Goal: Information Seeking & Learning: Learn about a topic

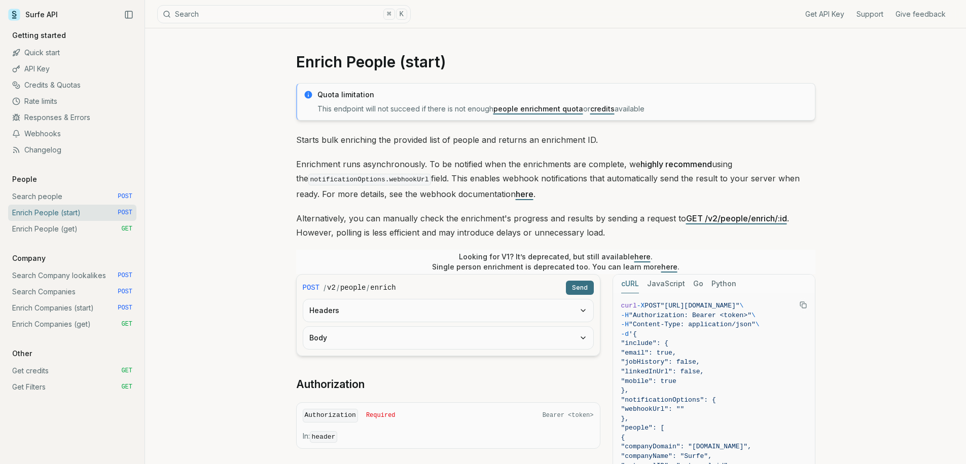
click at [42, 134] on link "Webhooks" at bounding box center [72, 134] width 128 height 16
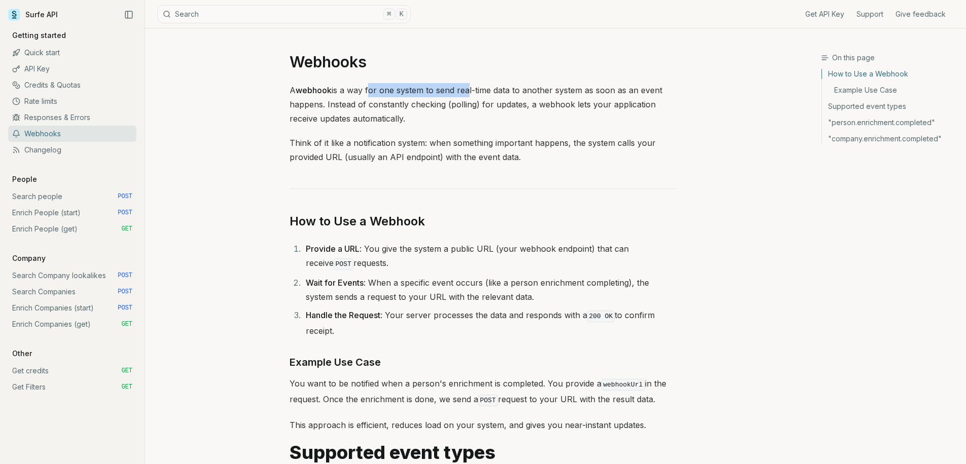
drag, startPoint x: 368, startPoint y: 84, endPoint x: 468, endPoint y: 93, distance: 101.3
click at [468, 93] on p "A webhook is a way for one system to send real-time data to another system as s…" at bounding box center [482, 104] width 387 height 43
click at [465, 106] on p "A webhook is a way for one system to send real-time data to another system as s…" at bounding box center [482, 104] width 387 height 43
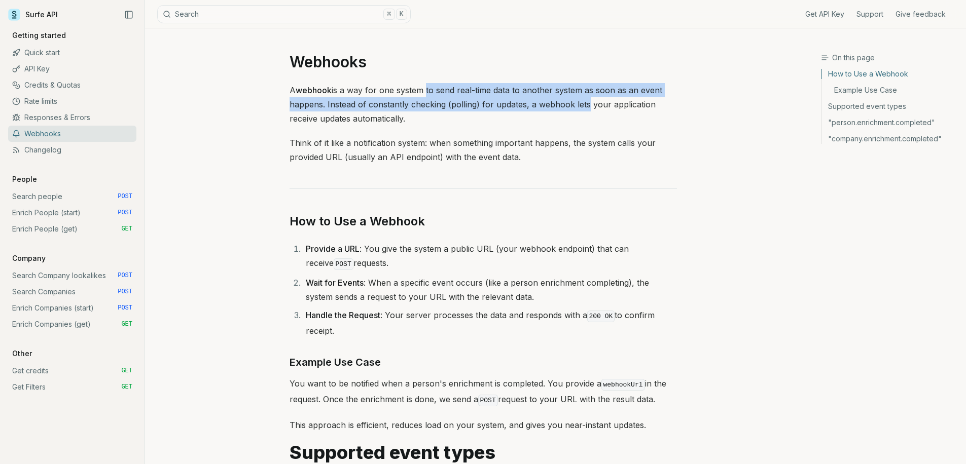
drag, startPoint x: 423, startPoint y: 91, endPoint x: 576, endPoint y: 108, distance: 153.6
click at [581, 104] on p "A webhook is a way for one system to send real-time data to another system as s…" at bounding box center [482, 104] width 387 height 43
click at [573, 111] on p "A webhook is a way for one system to send real-time data to another system as s…" at bounding box center [482, 104] width 387 height 43
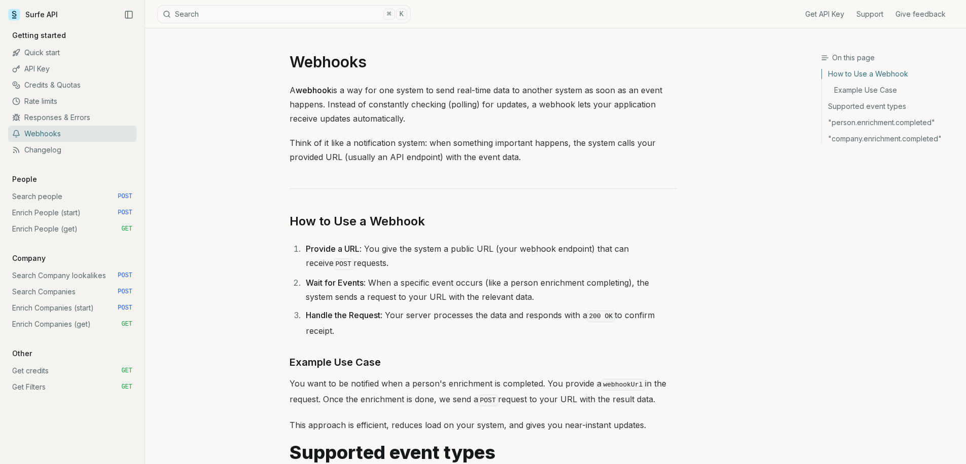
drag, startPoint x: 327, startPoint y: 106, endPoint x: 434, endPoint y: 117, distance: 108.5
click at [435, 114] on p "A webhook is a way for one system to send real-time data to another system as s…" at bounding box center [482, 104] width 387 height 43
click at [429, 123] on p "A webhook is a way for one system to send real-time data to another system as s…" at bounding box center [482, 104] width 387 height 43
drag, startPoint x: 288, startPoint y: 147, endPoint x: 352, endPoint y: 147, distance: 63.9
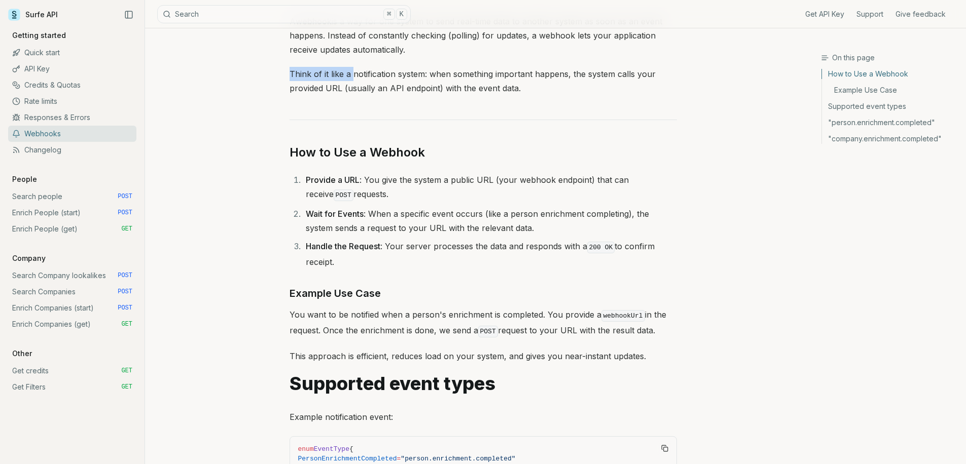
click at [347, 155] on link "How to Use a Webhook" at bounding box center [356, 152] width 135 height 16
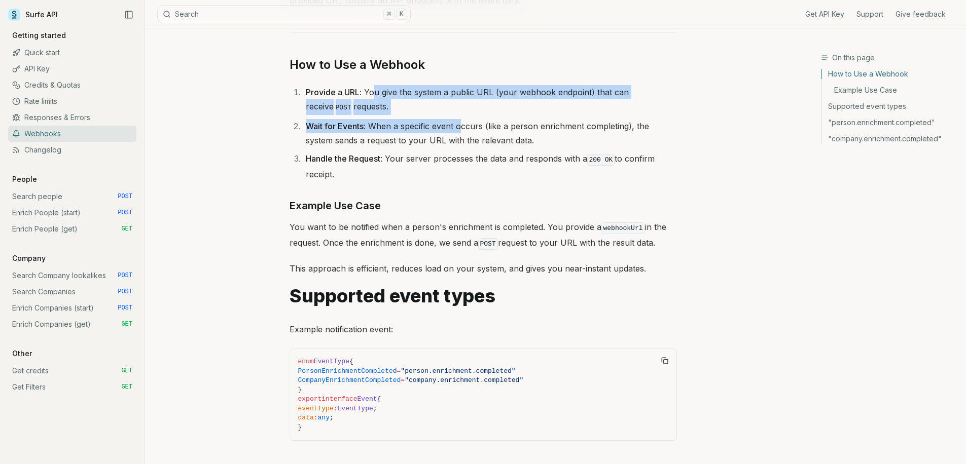
drag, startPoint x: 420, startPoint y: 99, endPoint x: 459, endPoint y: 119, distance: 44.0
click at [459, 119] on ol "Provide a URL : You give the system a public URL (your webhook endpoint) that c…" at bounding box center [482, 133] width 387 height 96
click at [459, 119] on li "Wait for Events : When a specific event occurs (like a person enrichment comple…" at bounding box center [490, 133] width 374 height 28
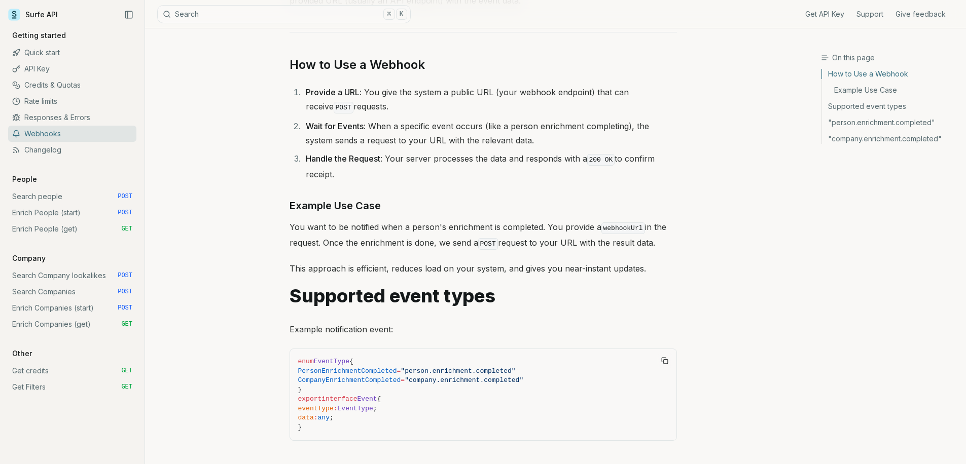
click at [492, 104] on li "Provide a URL : You give the system a public URL (your webhook endpoint) that c…" at bounding box center [490, 100] width 374 height 30
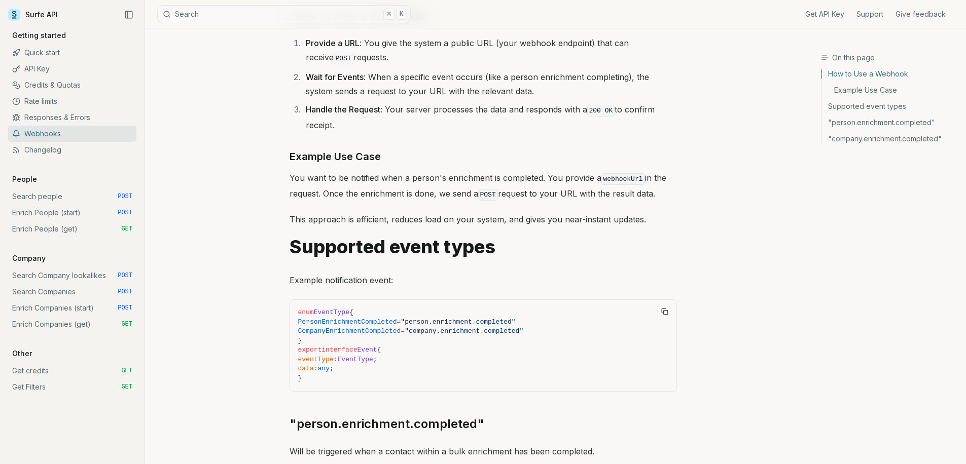
scroll to position [206, 0]
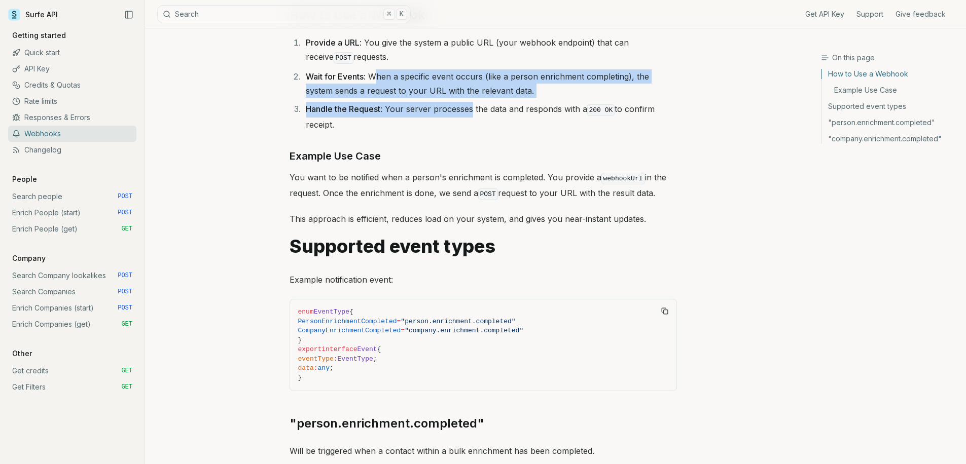
drag, startPoint x: 375, startPoint y: 79, endPoint x: 473, endPoint y: 102, distance: 100.6
click at [473, 102] on ol "Provide a URL : You give the system a public URL (your webhook endpoint) that c…" at bounding box center [482, 83] width 387 height 96
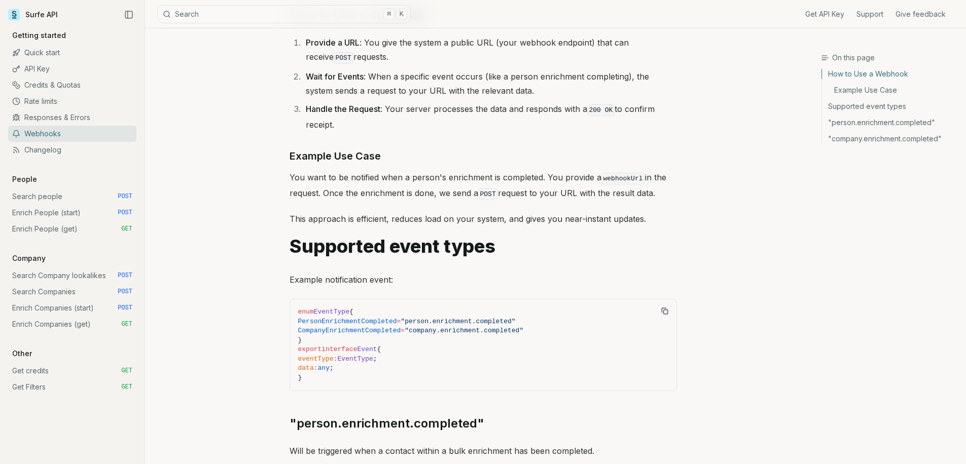
click at [481, 125] on li "Handle the Request : Your server processes the data and responds with a 200 OK …" at bounding box center [490, 117] width 374 height 30
drag, startPoint x: 430, startPoint y: 76, endPoint x: 493, endPoint y: 85, distance: 63.0
click at [493, 83] on li "Wait for Events : When a specific event occurs (like a person enrichment comple…" at bounding box center [490, 83] width 374 height 28
click at [480, 121] on li "Handle the Request : Your server processes the data and responds with a 200 OK …" at bounding box center [490, 117] width 374 height 30
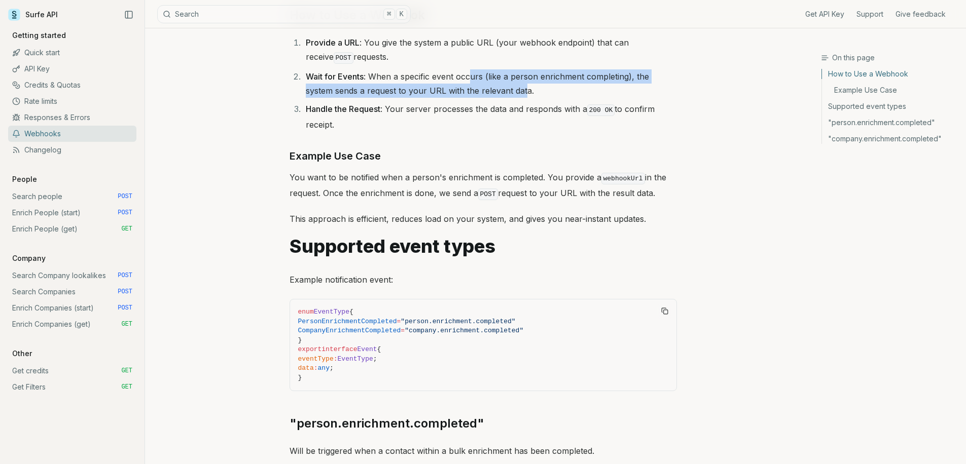
drag, startPoint x: 481, startPoint y: 82, endPoint x: 498, endPoint y: 142, distance: 62.1
click at [494, 89] on li "Wait for Events : When a specific event occurs (like a person enrichment comple…" at bounding box center [490, 83] width 374 height 28
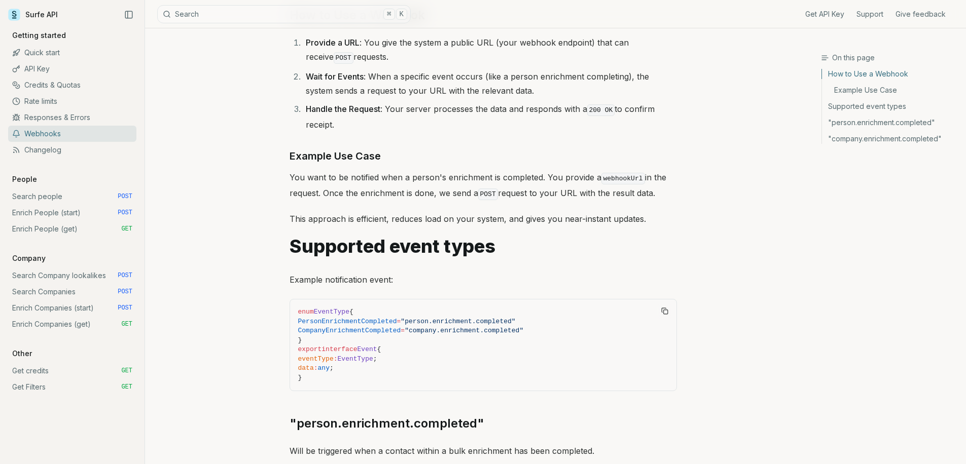
click at [352, 89] on li "Wait for Events : When a specific event occurs (like a person enrichment comple…" at bounding box center [490, 83] width 374 height 28
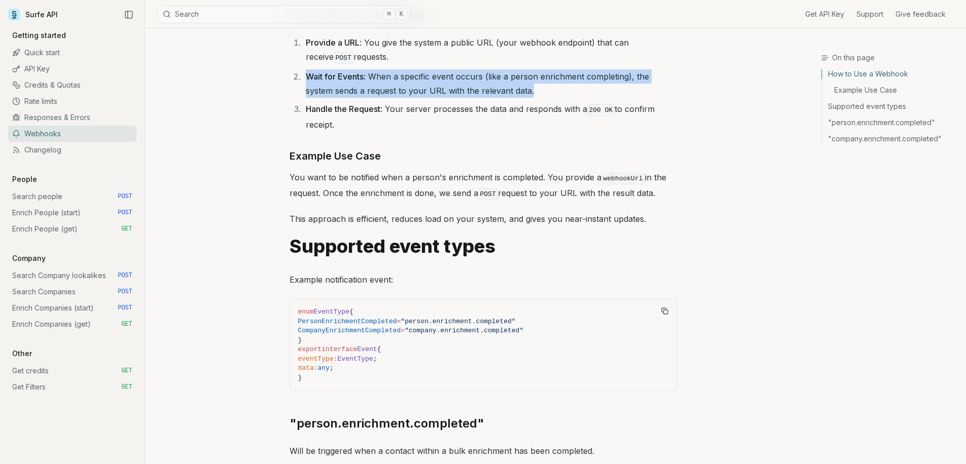
click at [352, 89] on li "Wait for Events : When a specific event occurs (like a person enrichment comple…" at bounding box center [490, 83] width 374 height 28
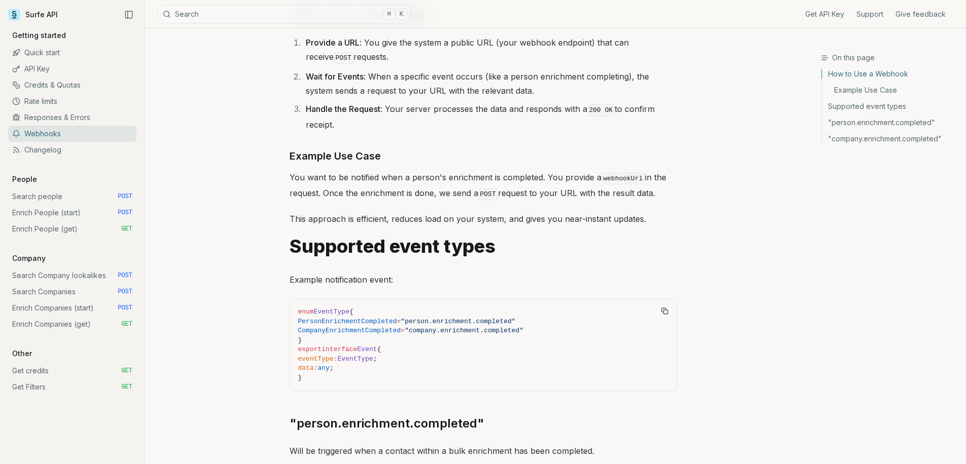
drag, startPoint x: 392, startPoint y: 105, endPoint x: 401, endPoint y: 125, distance: 21.6
click at [401, 125] on li "Handle the Request : Your server processes the data and responds with a 200 OK …" at bounding box center [490, 117] width 374 height 30
drag, startPoint x: 382, startPoint y: 109, endPoint x: 395, endPoint y: 128, distance: 23.1
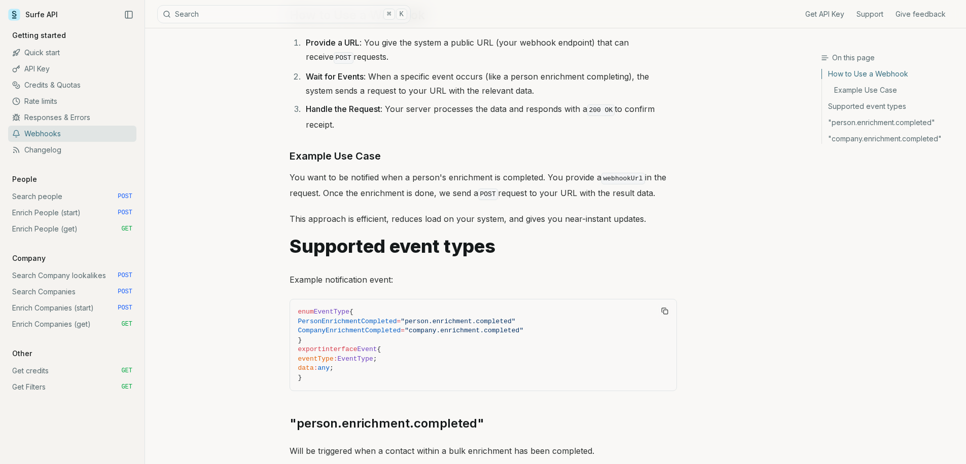
click at [395, 128] on li "Handle the Request : Your server processes the data and responds with a 200 OK …" at bounding box center [490, 117] width 374 height 30
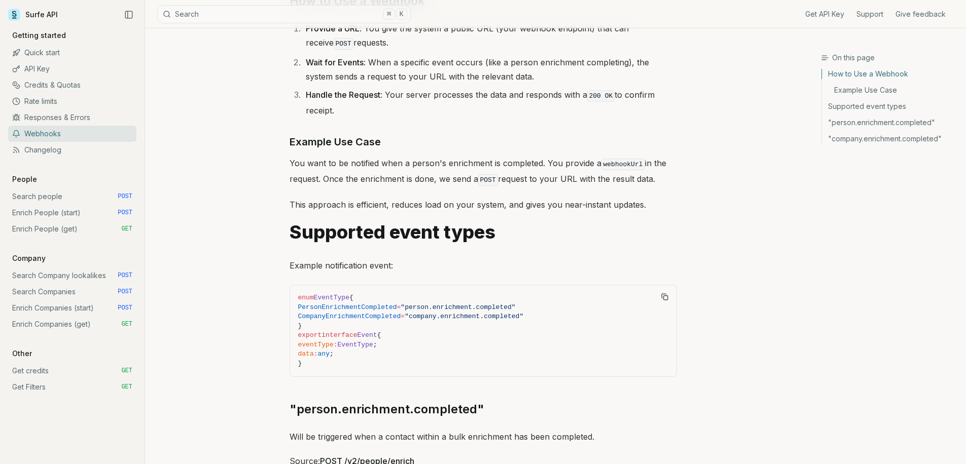
scroll to position [233, 0]
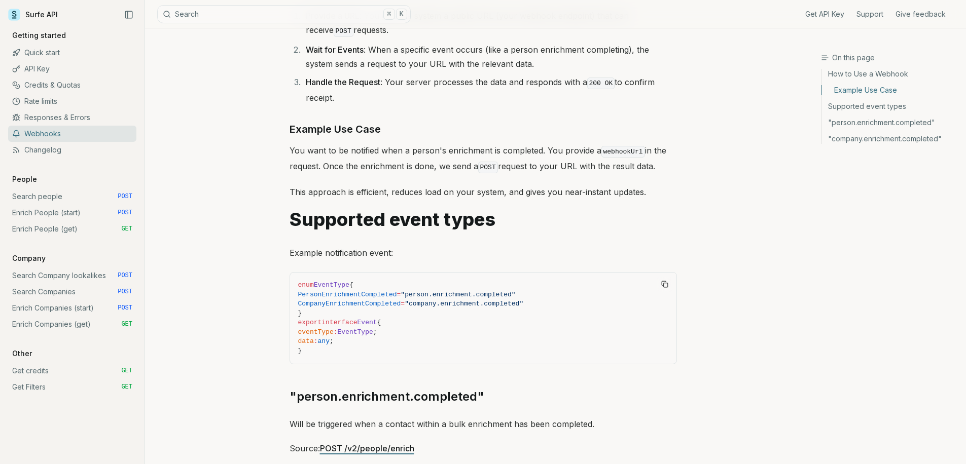
click at [411, 135] on h3 "Example Use Case" at bounding box center [482, 129] width 387 height 16
drag, startPoint x: 298, startPoint y: 150, endPoint x: 512, endPoint y: 153, distance: 214.0
click at [512, 153] on p "You want to be notified when a person's enrichment is completed. You provide a …" at bounding box center [482, 158] width 387 height 31
click at [550, 151] on p "You want to be notified when a person's enrichment is completed. You provide a …" at bounding box center [482, 158] width 387 height 31
drag, startPoint x: 543, startPoint y: 146, endPoint x: 598, endPoint y: 151, distance: 55.5
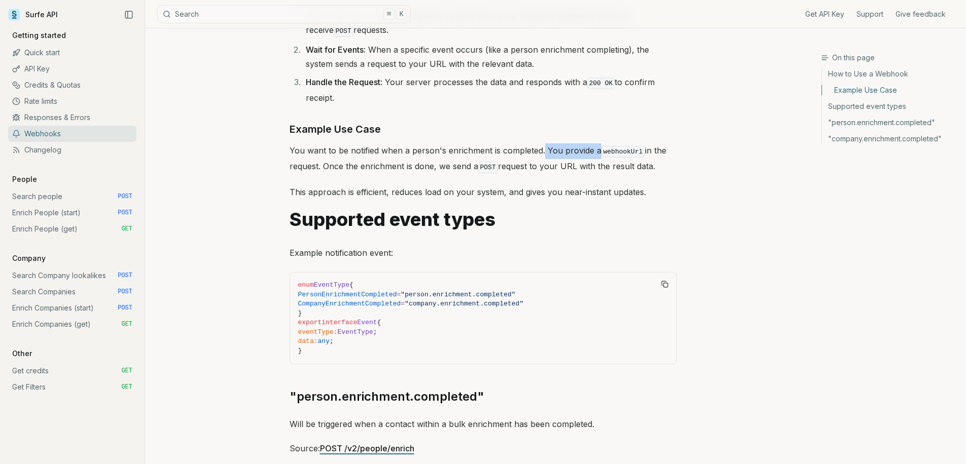
click at [598, 151] on p "You want to be notified when a person's enrichment is completed. You provide a …" at bounding box center [482, 158] width 387 height 31
drag, startPoint x: 332, startPoint y: 164, endPoint x: 366, endPoint y: 163, distance: 34.0
click at [348, 163] on p "You want to be notified when a person's enrichment is completed. You provide a …" at bounding box center [482, 158] width 387 height 31
click at [367, 163] on p "You want to be notified when a person's enrichment is completed. You provide a …" at bounding box center [482, 158] width 387 height 31
drag, startPoint x: 328, startPoint y: 165, endPoint x: 365, endPoint y: 166, distance: 37.0
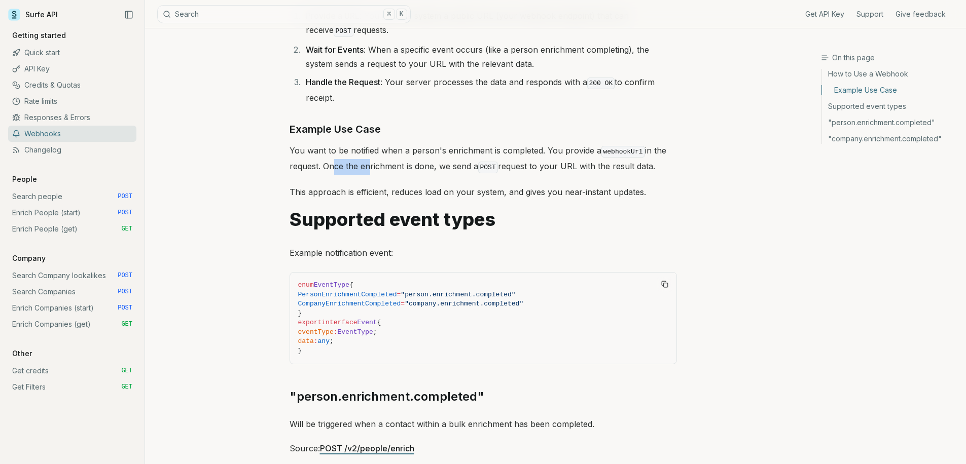
click at [365, 166] on p "You want to be notified when a person's enrichment is completed. You provide a …" at bounding box center [482, 158] width 387 height 31
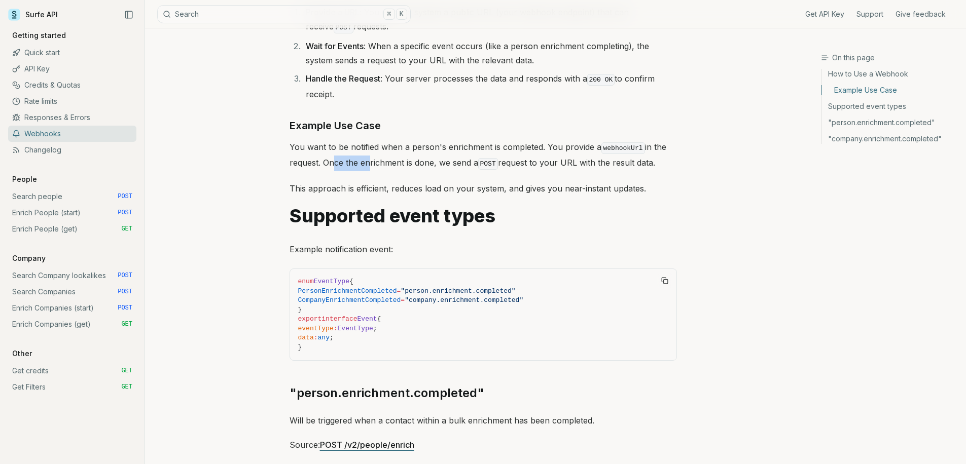
scroll to position [240, 0]
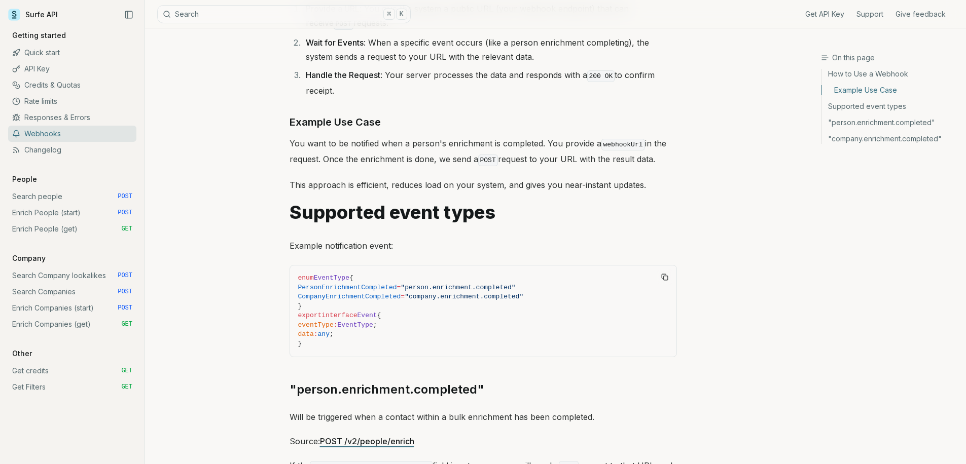
drag, startPoint x: 321, startPoint y: 157, endPoint x: 433, endPoint y: 157, distance: 112.6
click at [433, 157] on p "You want to be notified when a person's enrichment is completed. You provide a …" at bounding box center [482, 151] width 387 height 31
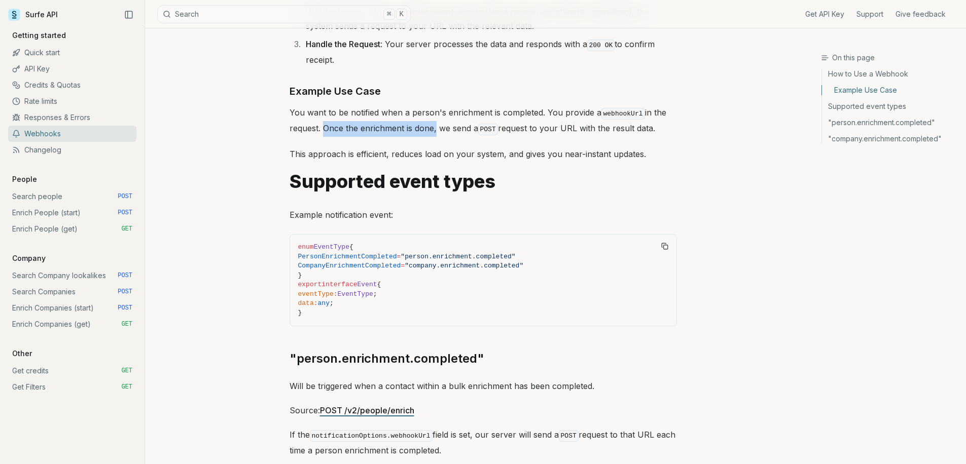
scroll to position [289, 0]
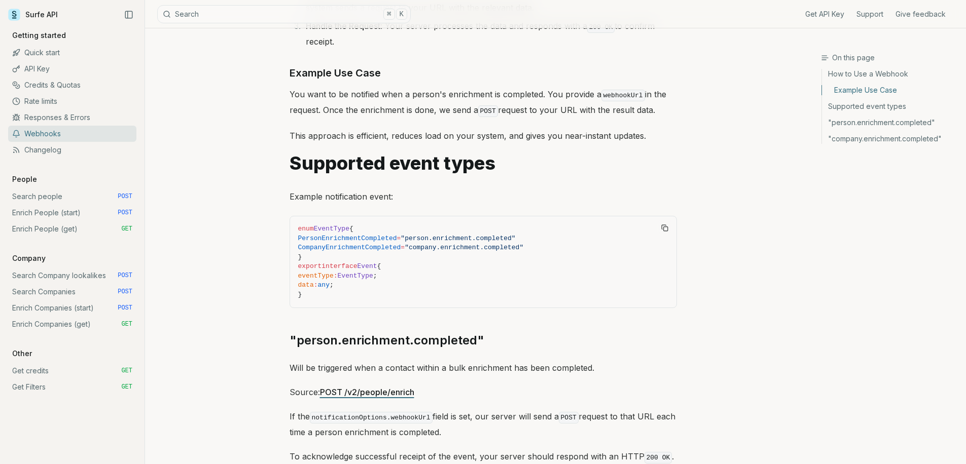
click at [474, 131] on p "This approach is efficient, reduces load on your system, and gives you near-ins…" at bounding box center [482, 136] width 387 height 14
drag, startPoint x: 427, startPoint y: 132, endPoint x: 642, endPoint y: 139, distance: 215.6
click at [642, 139] on p "This approach is efficient, reduces load on your system, and gives you near-ins…" at bounding box center [482, 136] width 387 height 14
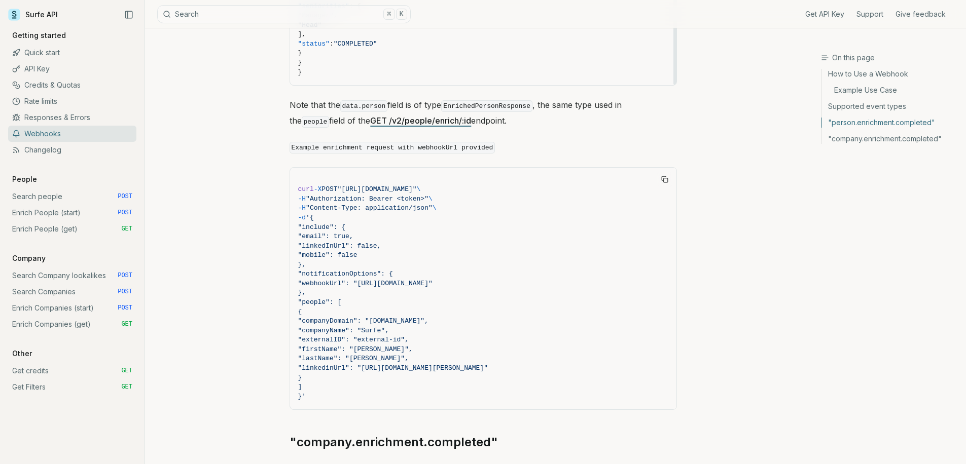
scroll to position [1249, 0]
click at [601, 101] on p "Note that the data.person field is of type EnrichedPersonResponse , the same ty…" at bounding box center [482, 111] width 387 height 31
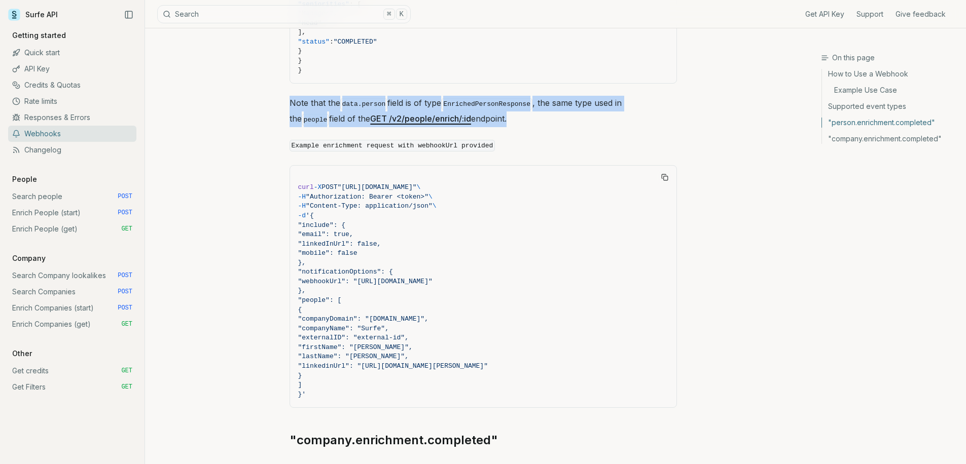
click at [601, 101] on p "Note that the data.person field is of type EnrichedPersonResponse , the same ty…" at bounding box center [482, 111] width 387 height 31
click at [589, 123] on div "A webhook is a way for one system to send real-time data to another system as s…" at bounding box center [482, 114] width 387 height 2561
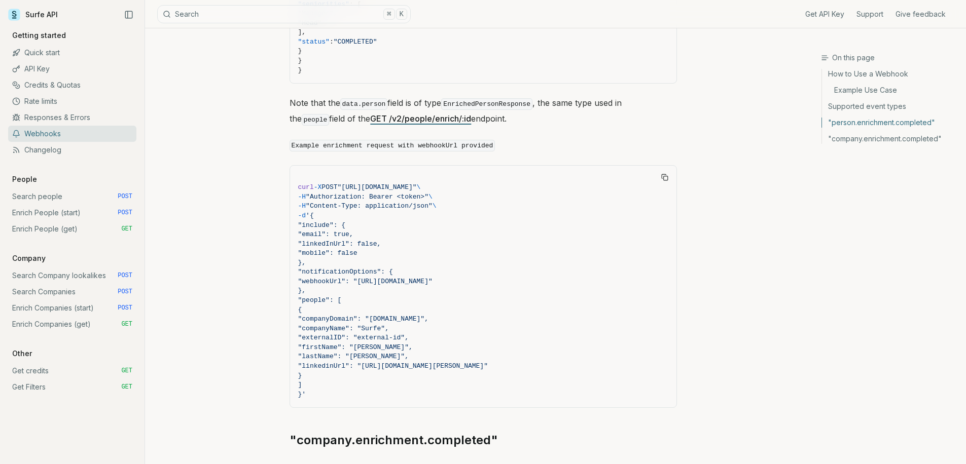
click at [600, 97] on p "Note that the data.person field is of type EnrichedPersonResponse , the same ty…" at bounding box center [482, 111] width 387 height 31
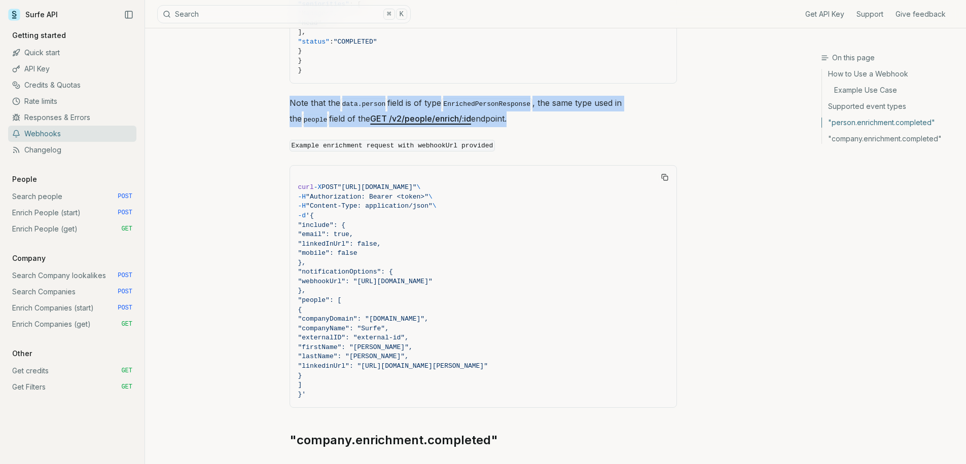
click at [600, 97] on p "Note that the data.person field is of type EnrichedPersonResponse , the same ty…" at bounding box center [482, 111] width 387 height 31
click at [599, 97] on p "Note that the data.person field is of type EnrichedPersonResponse , the same ty…" at bounding box center [482, 111] width 387 height 31
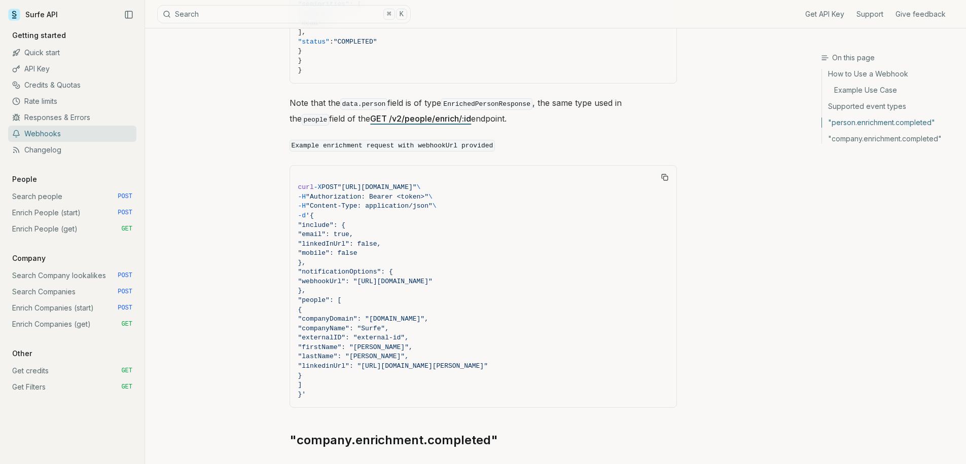
click at [589, 125] on div "A webhook is a way for one system to send real-time data to another system as s…" at bounding box center [482, 114] width 387 height 2561
click at [592, 98] on p "Note that the data.person field is of type EnrichedPersonResponse , the same ty…" at bounding box center [482, 111] width 387 height 31
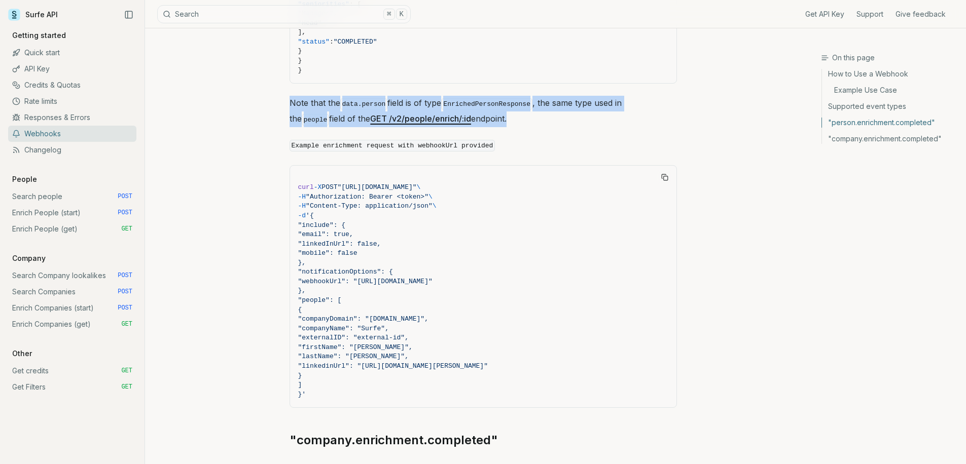
click at [591, 98] on p "Note that the data.person field is of type EnrichedPersonResponse , the same ty…" at bounding box center [482, 111] width 387 height 31
click at [591, 127] on div "A webhook is a way for one system to send real-time data to another system as s…" at bounding box center [482, 114] width 387 height 2561
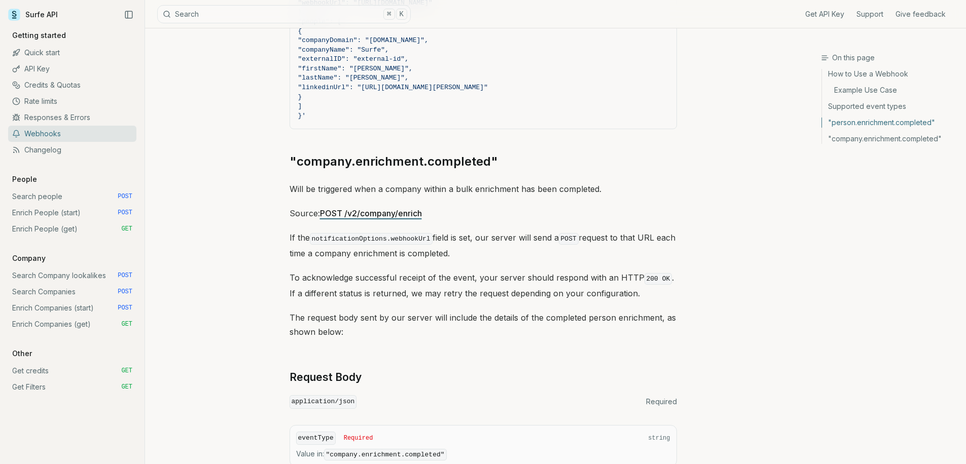
scroll to position [1530, 0]
click at [449, 181] on p "Will be triggered when a company within a bulk enrichment has been completed." at bounding box center [482, 187] width 387 height 14
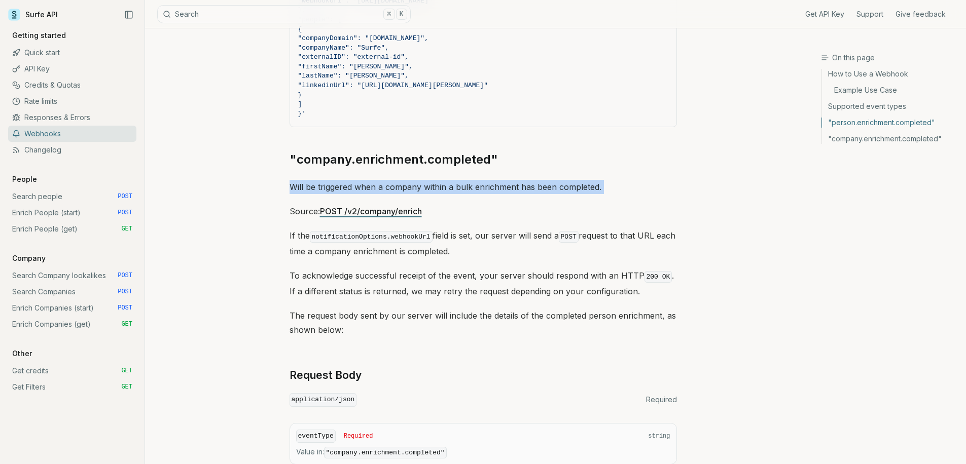
click at [449, 181] on p "Will be triggered when a company within a bulk enrichment has been completed." at bounding box center [482, 187] width 387 height 14
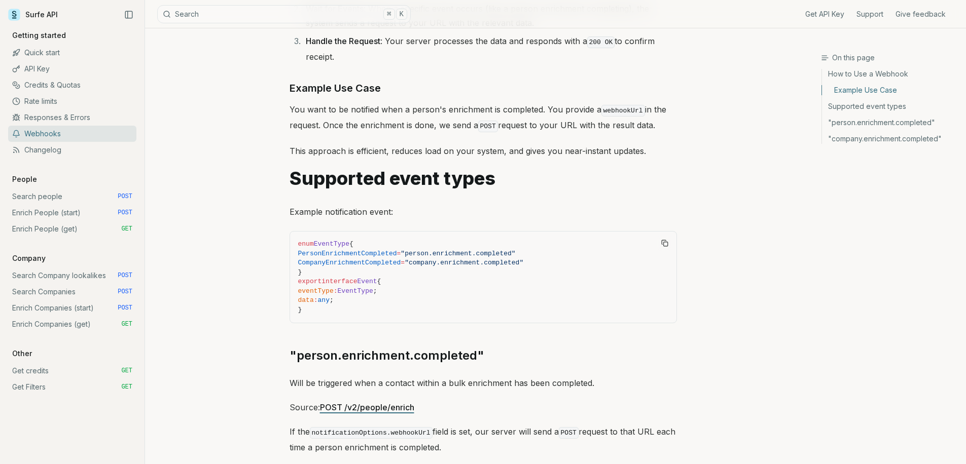
scroll to position [0, 0]
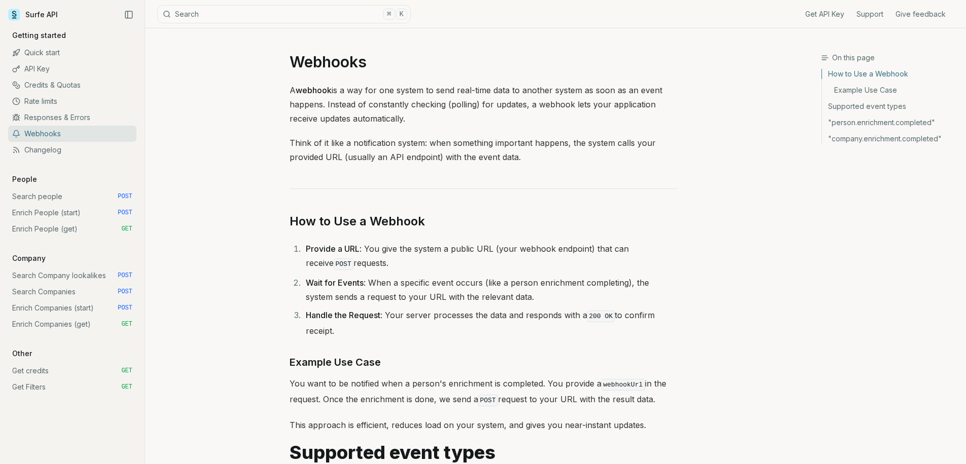
click at [523, 149] on p "Think of it like a notification system: when something important happens, the s…" at bounding box center [482, 150] width 387 height 28
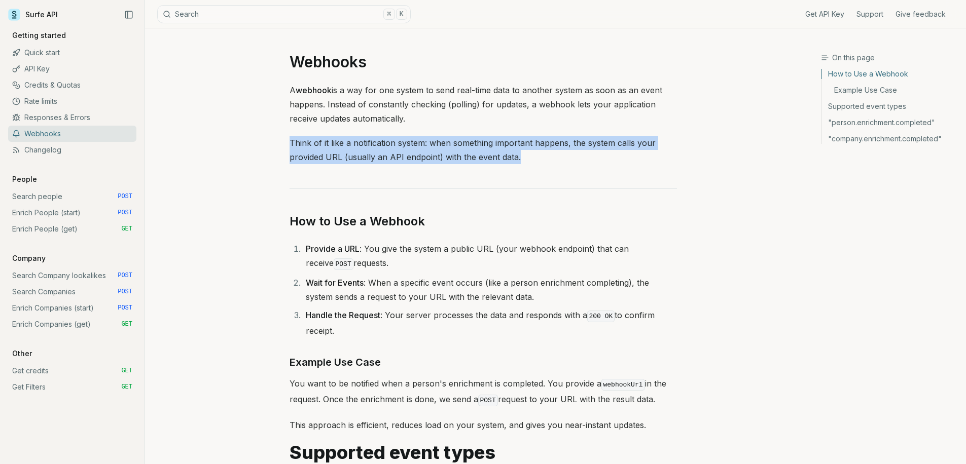
click at [523, 149] on p "Think of it like a notification system: when something important happens, the s…" at bounding box center [482, 150] width 387 height 28
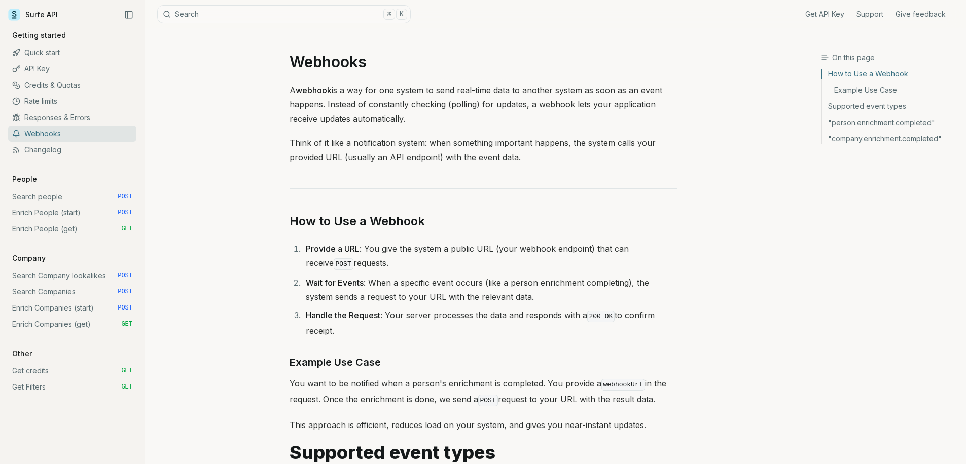
click at [471, 108] on p "A webhook is a way for one system to send real-time data to another system as s…" at bounding box center [482, 104] width 387 height 43
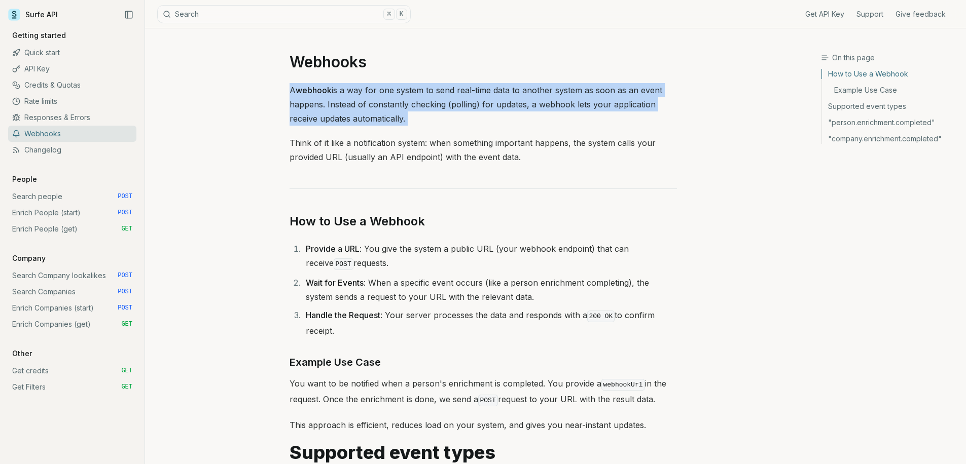
click at [471, 108] on p "A webhook is a way for one system to send real-time data to another system as s…" at bounding box center [482, 104] width 387 height 43
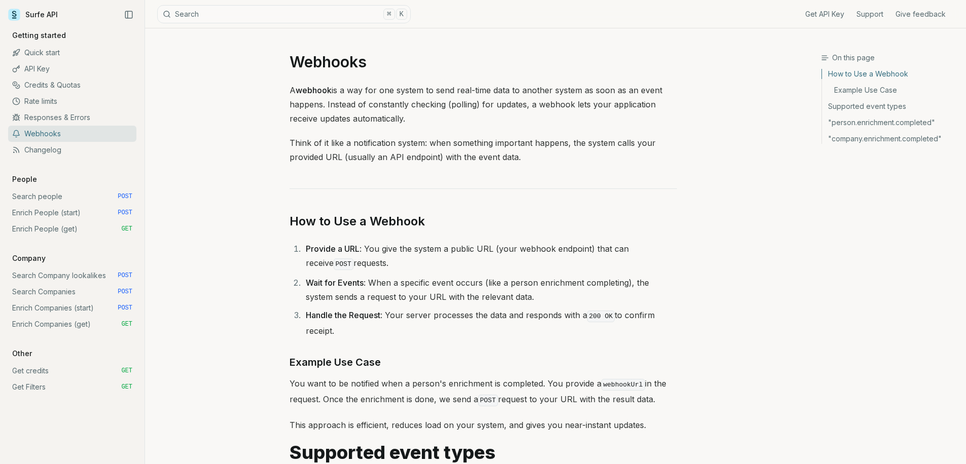
click at [458, 143] on p "Think of it like a notification system: when something important happens, the s…" at bounding box center [482, 150] width 387 height 28
click at [412, 103] on p "A webhook is a way for one system to send real-time data to another system as s…" at bounding box center [482, 104] width 387 height 43
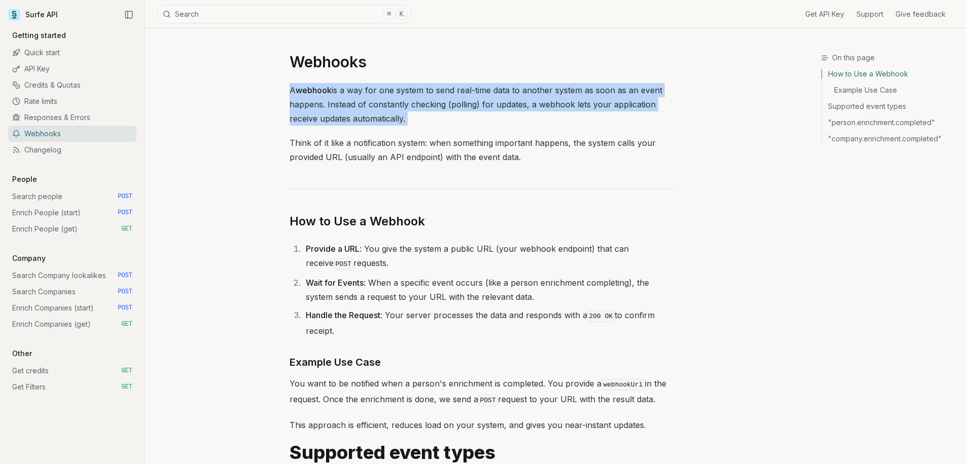
click at [412, 103] on p "A webhook is a way for one system to send real-time data to another system as s…" at bounding box center [482, 104] width 387 height 43
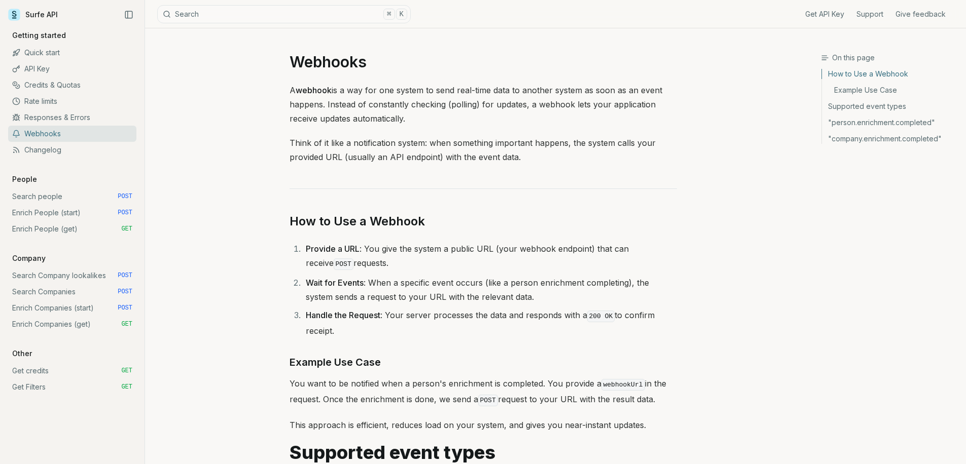
drag, startPoint x: 396, startPoint y: 139, endPoint x: 385, endPoint y: 105, distance: 35.8
click at [396, 139] on p "Think of it like a notification system: when something important happens, the s…" at bounding box center [482, 150] width 387 height 28
click at [387, 94] on p "A webhook is a way for one system to send real-time data to another system as s…" at bounding box center [482, 104] width 387 height 43
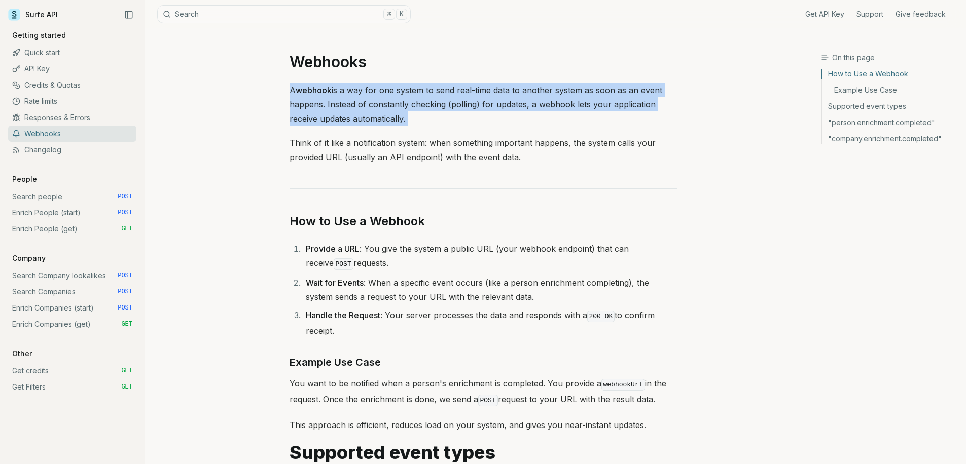
click at [387, 94] on p "A webhook is a way for one system to send real-time data to another system as s…" at bounding box center [482, 104] width 387 height 43
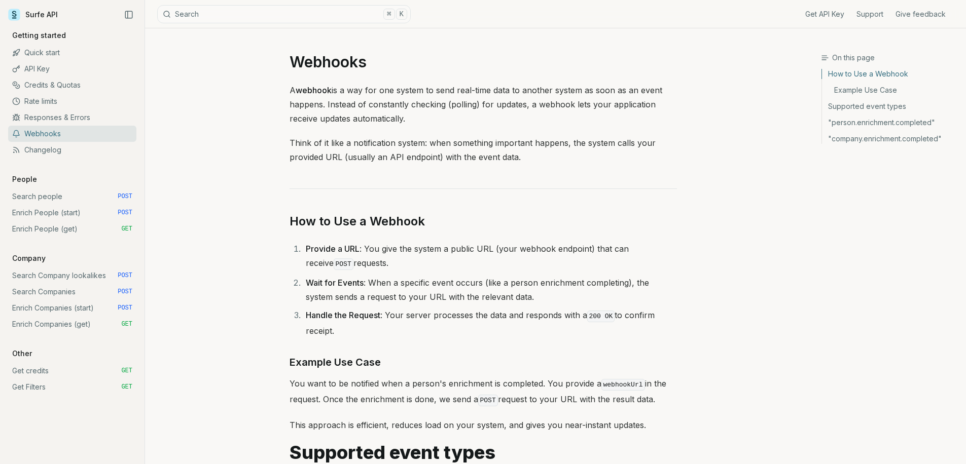
click at [382, 90] on p "A webhook is a way for one system to send real-time data to another system as s…" at bounding box center [482, 104] width 387 height 43
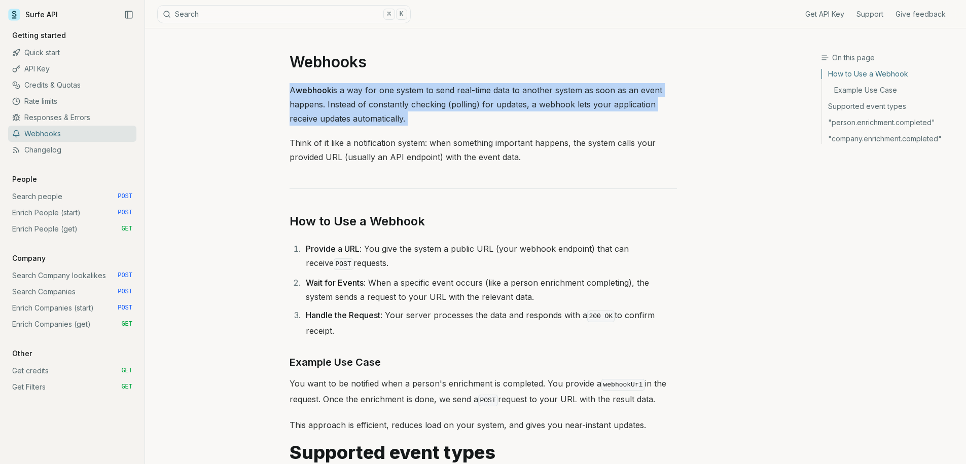
click at [382, 90] on p "A webhook is a way for one system to send real-time data to another system as s…" at bounding box center [482, 104] width 387 height 43
click at [378, 108] on p "A webhook is a way for one system to send real-time data to another system as s…" at bounding box center [482, 104] width 387 height 43
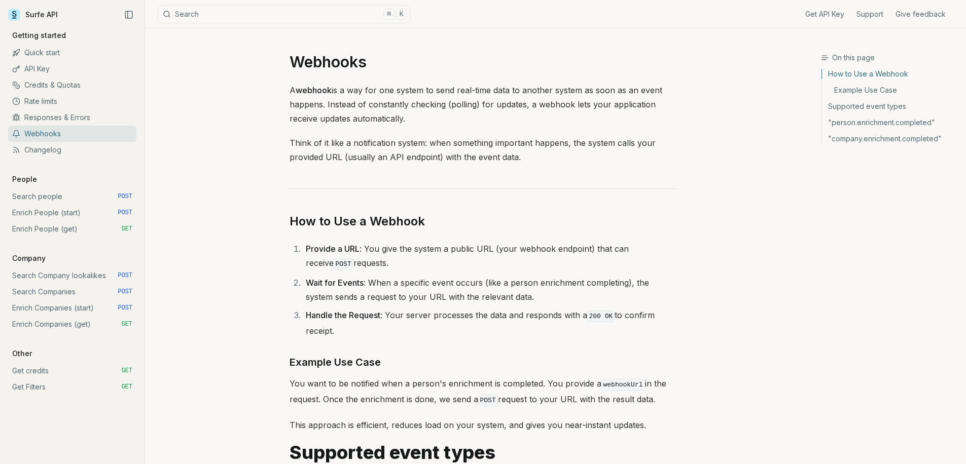
click at [378, 96] on p "A webhook is a way for one system to send real-time data to another system as s…" at bounding box center [482, 104] width 387 height 43
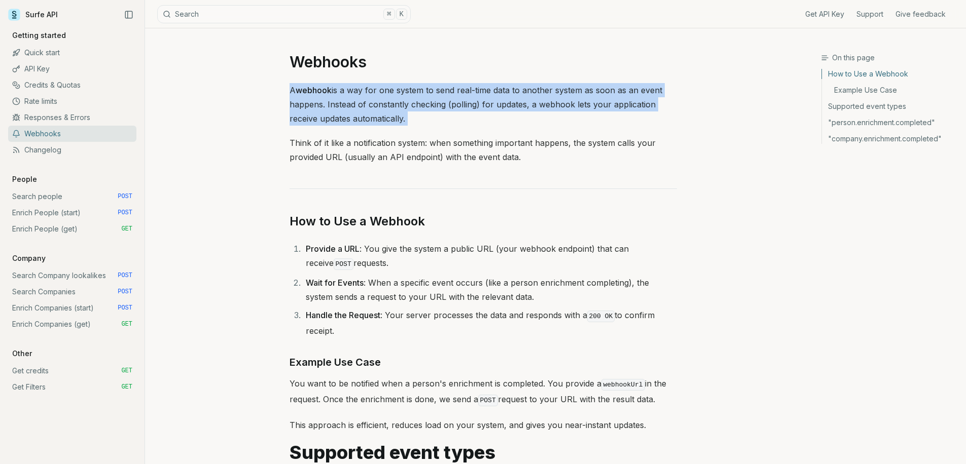
click at [378, 96] on p "A webhook is a way for one system to send real-time data to another system as s…" at bounding box center [482, 104] width 387 height 43
click at [376, 118] on p "A webhook is a way for one system to send real-time data to another system as s…" at bounding box center [482, 104] width 387 height 43
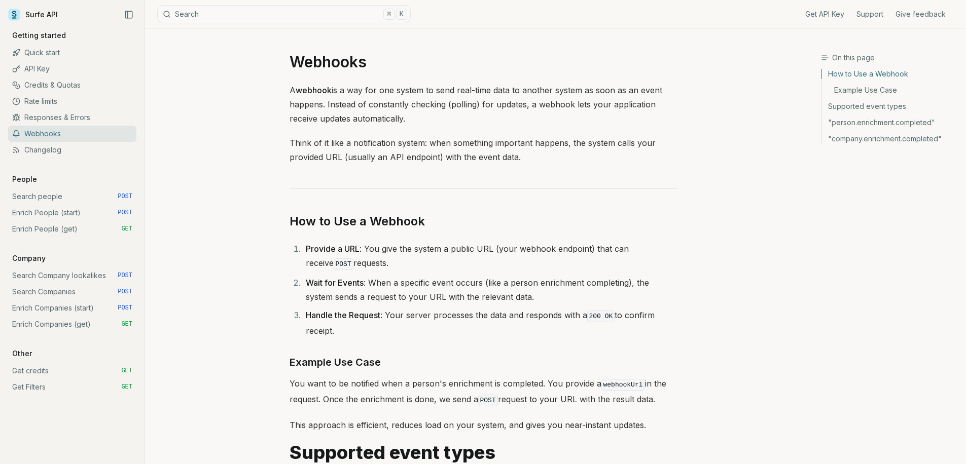
click at [378, 93] on p "A webhook is a way for one system to send real-time data to another system as s…" at bounding box center [482, 104] width 387 height 43
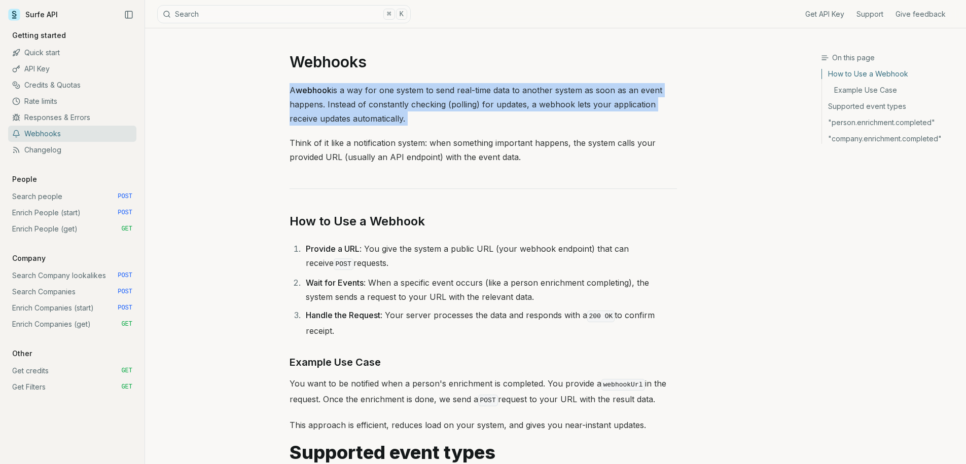
click at [378, 93] on p "A webhook is a way for one system to send real-time data to another system as s…" at bounding box center [482, 104] width 387 height 43
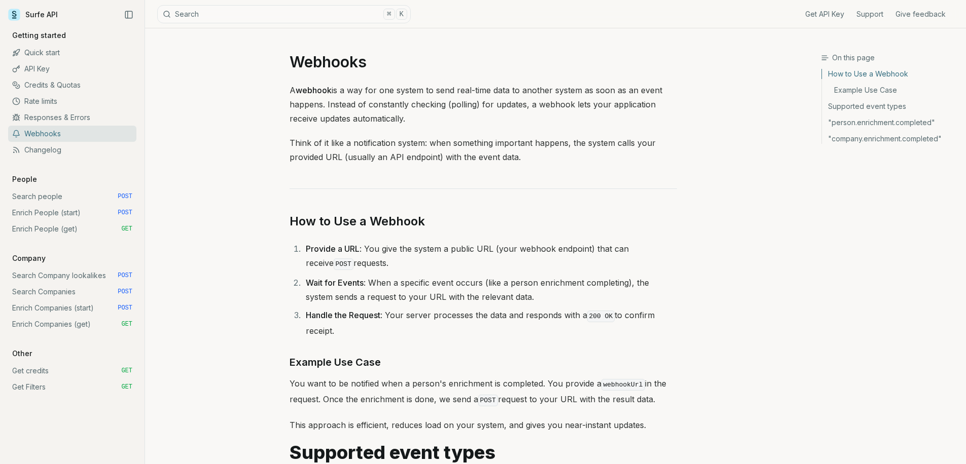
click at [376, 148] on p "Think of it like a notification system: when something important happens, the s…" at bounding box center [482, 150] width 387 height 28
click at [549, 118] on p "A webhook is a way for one system to send real-time data to another system as s…" at bounding box center [482, 104] width 387 height 43
click at [58, 66] on link "API Key" at bounding box center [72, 69] width 128 height 16
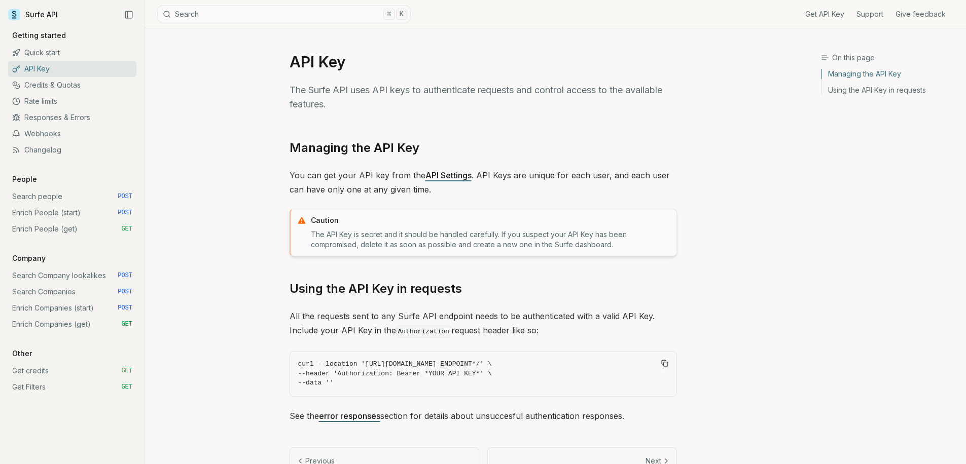
click at [59, 198] on link "Search people POST" at bounding box center [72, 197] width 128 height 16
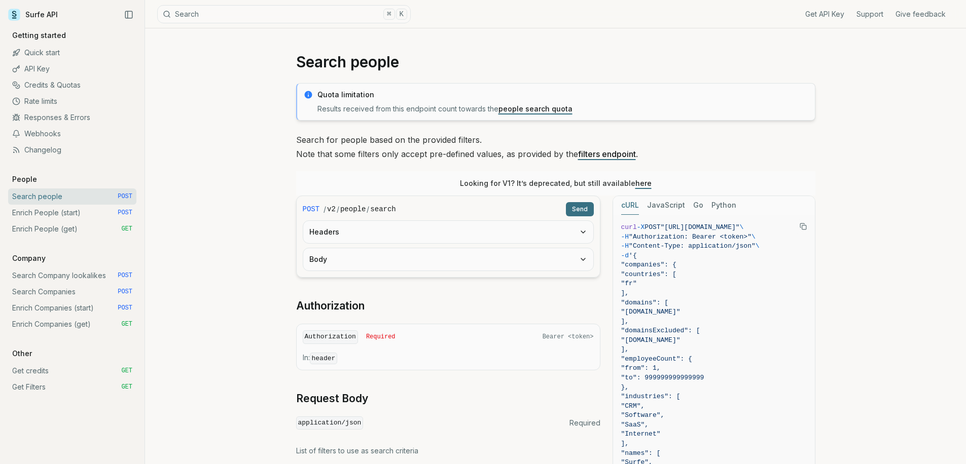
click at [70, 214] on link "Enrich People (start) POST" at bounding box center [72, 213] width 128 height 16
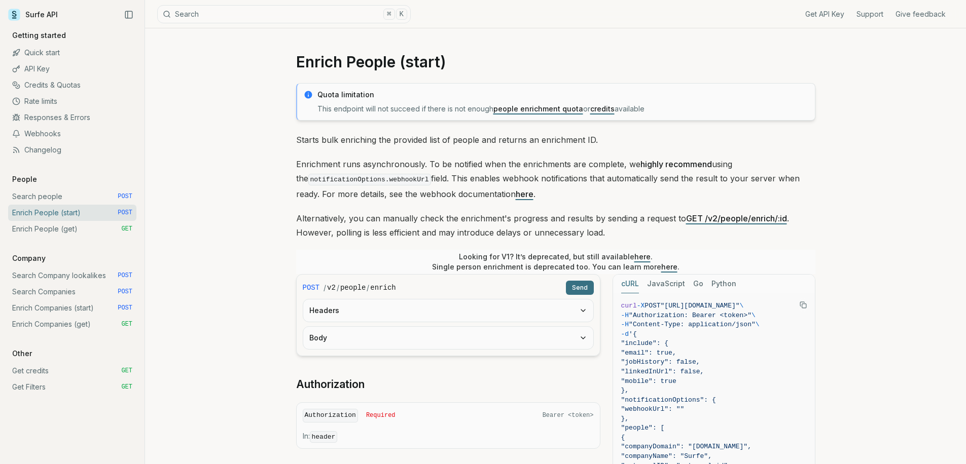
click at [80, 230] on link "Enrich People (get) GET" at bounding box center [72, 229] width 128 height 16
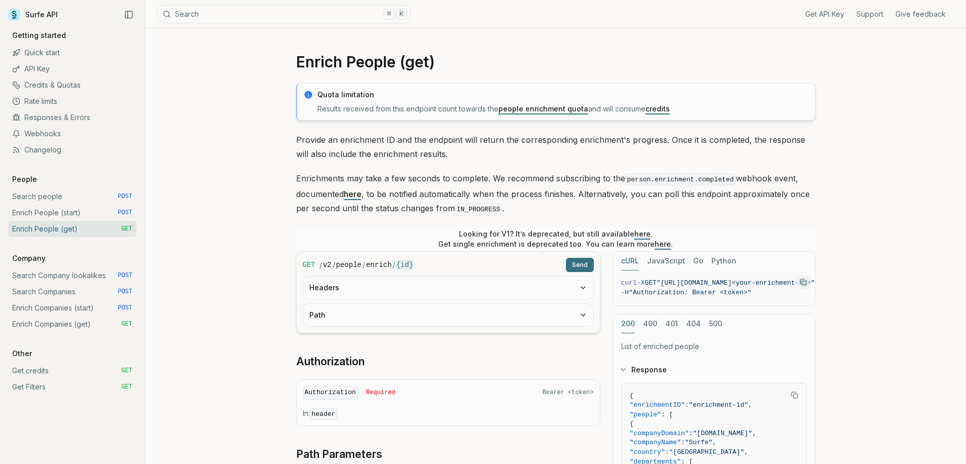
click at [360, 184] on p "Enrichments may take a few seconds to complete. We recommend subscribing to the…" at bounding box center [555, 194] width 519 height 46
click at [360, 183] on p "Enrichments may take a few seconds to complete. We recommend subscribing to the…" at bounding box center [555, 194] width 519 height 46
click at [314, 194] on p "Enrichments may take a few seconds to complete. We recommend subscribing to the…" at bounding box center [555, 194] width 519 height 46
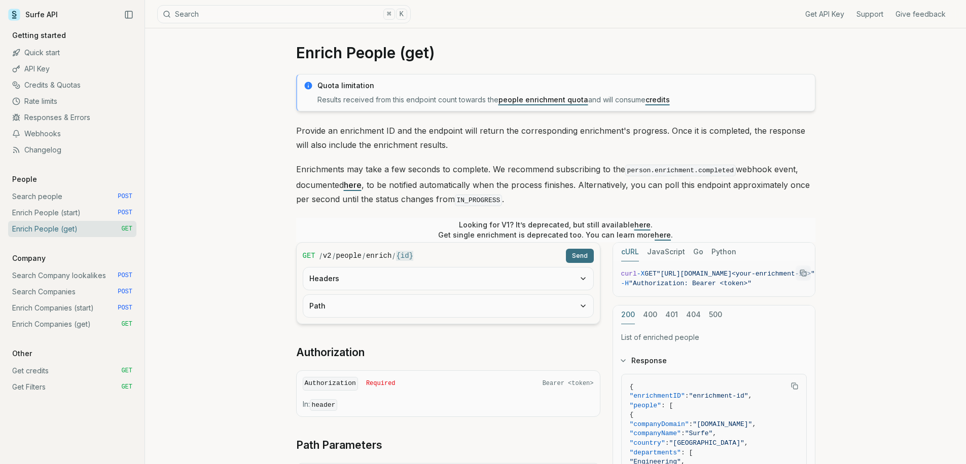
scroll to position [11, 0]
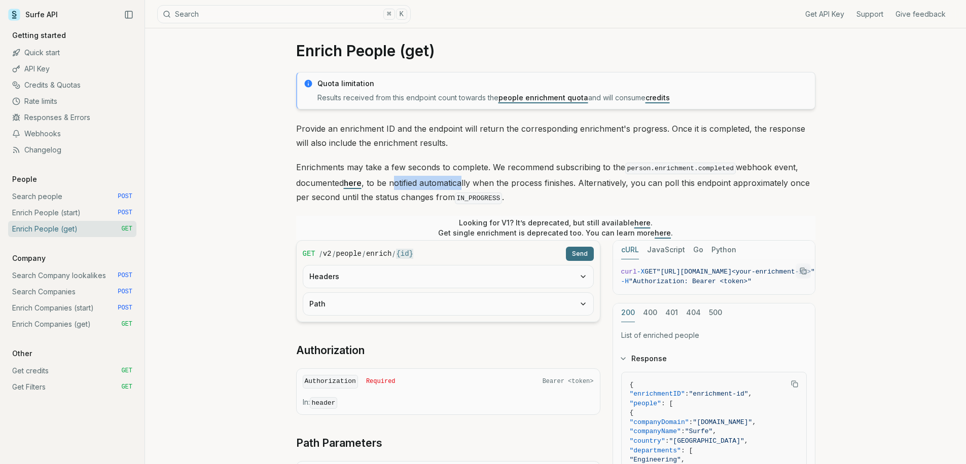
drag, startPoint x: 396, startPoint y: 185, endPoint x: 464, endPoint y: 176, distance: 68.0
click at [464, 176] on p "Enrichments may take a few seconds to complete. We recommend subscribing to the…" at bounding box center [555, 183] width 519 height 46
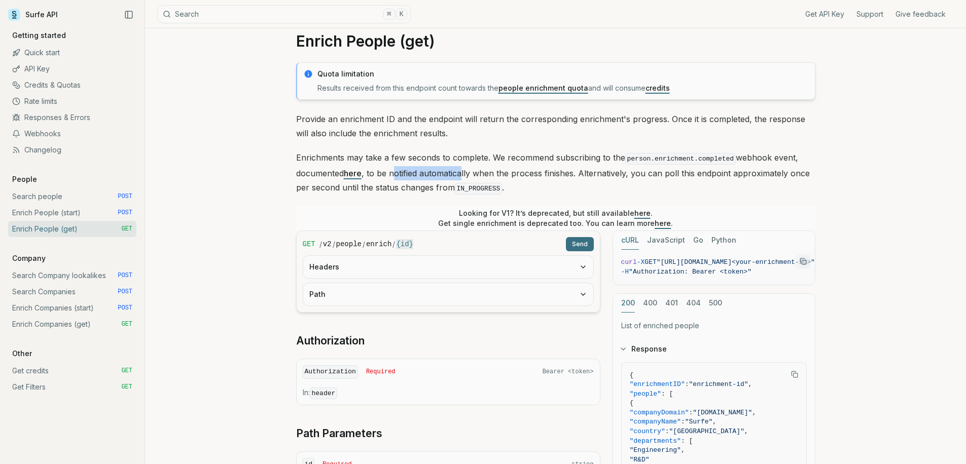
scroll to position [25, 0]
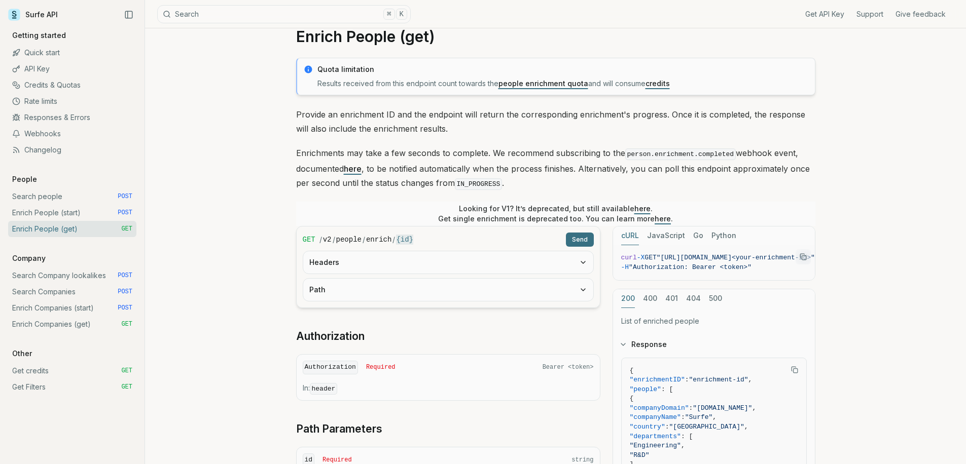
click at [488, 163] on p "Enrichments may take a few seconds to complete. We recommend subscribing to the…" at bounding box center [555, 169] width 519 height 46
drag, startPoint x: 524, startPoint y: 167, endPoint x: 622, endPoint y: 169, distance: 98.4
click at [622, 169] on p "Enrichments may take a few seconds to complete. We recommend subscribing to the…" at bounding box center [555, 169] width 519 height 46
click at [642, 174] on p "Enrichments may take a few seconds to complete. We recommend subscribing to the…" at bounding box center [555, 169] width 519 height 46
drag, startPoint x: 617, startPoint y: 167, endPoint x: 709, endPoint y: 173, distance: 92.5
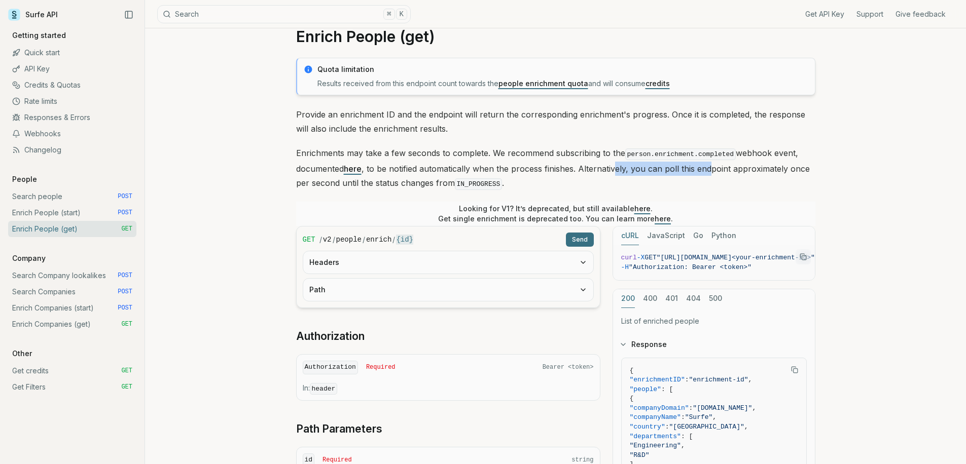
click at [709, 173] on p "Enrichments may take a few seconds to complete. We recommend subscribing to the…" at bounding box center [555, 169] width 519 height 46
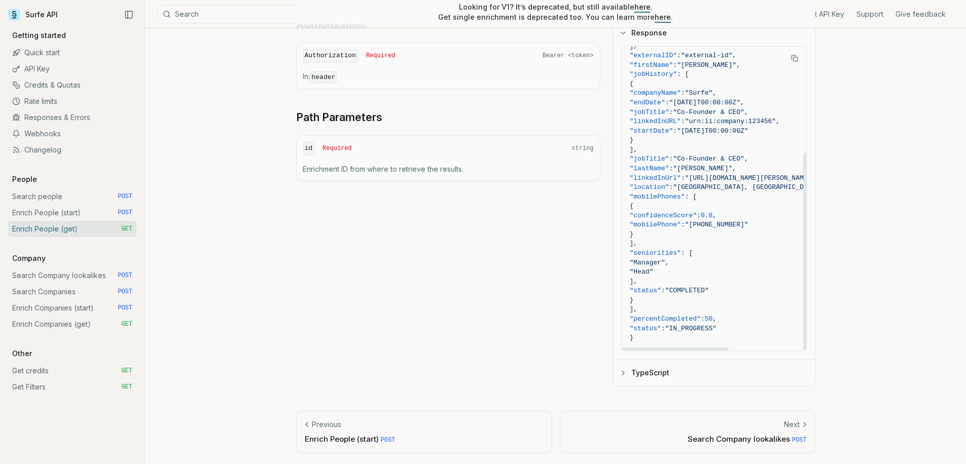
scroll to position [164, 0]
click at [33, 133] on link "Webhooks" at bounding box center [72, 134] width 128 height 16
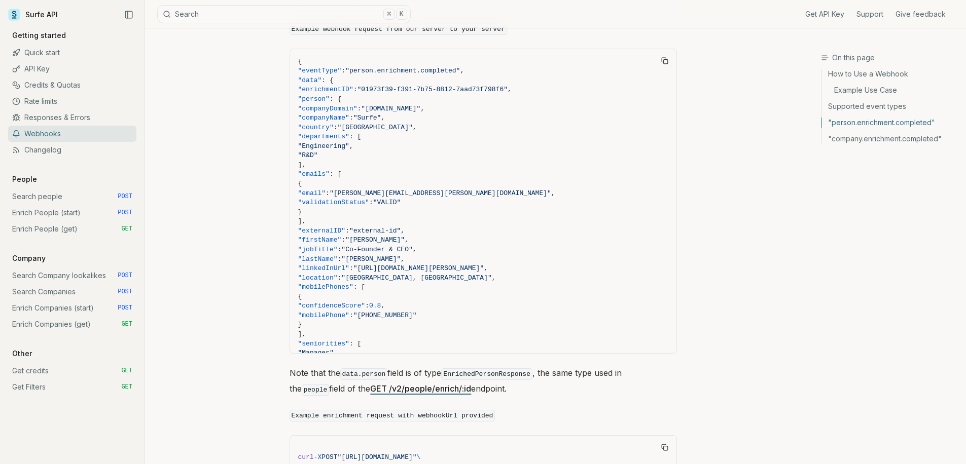
scroll to position [1076, 0]
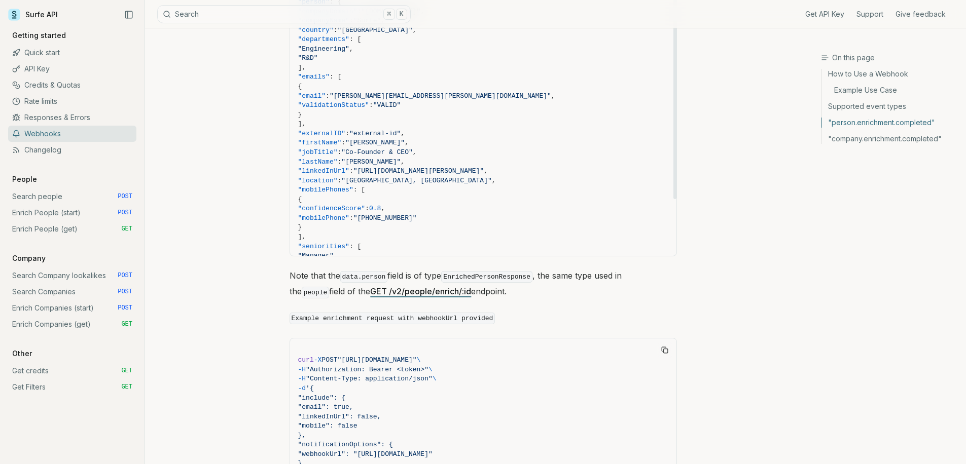
click at [463, 180] on span ""location" : "Paris, Île-de-France" ," at bounding box center [483, 181] width 370 height 10
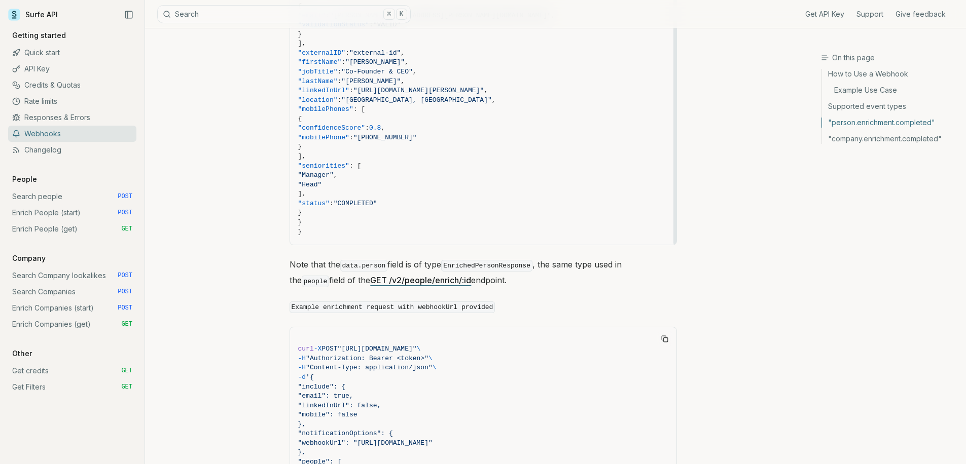
scroll to position [1144, 0]
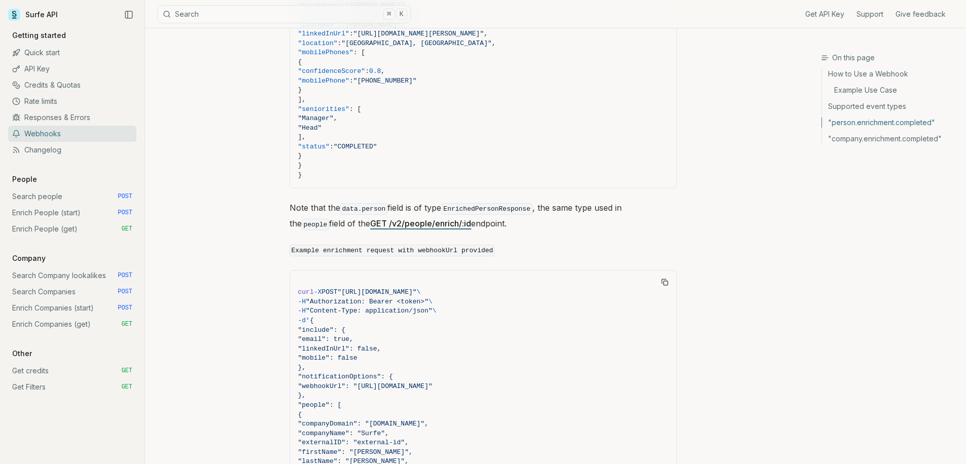
click at [744, 232] on div "On this page "person.enrichment.completed" Webhooks A webhook is a way for one …" at bounding box center [483, 231] width 676 height 2695
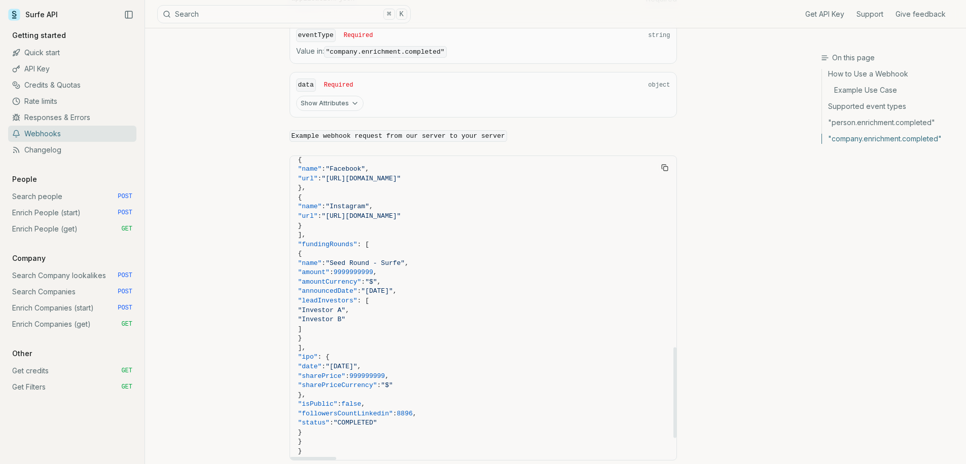
scroll to position [719, 0]
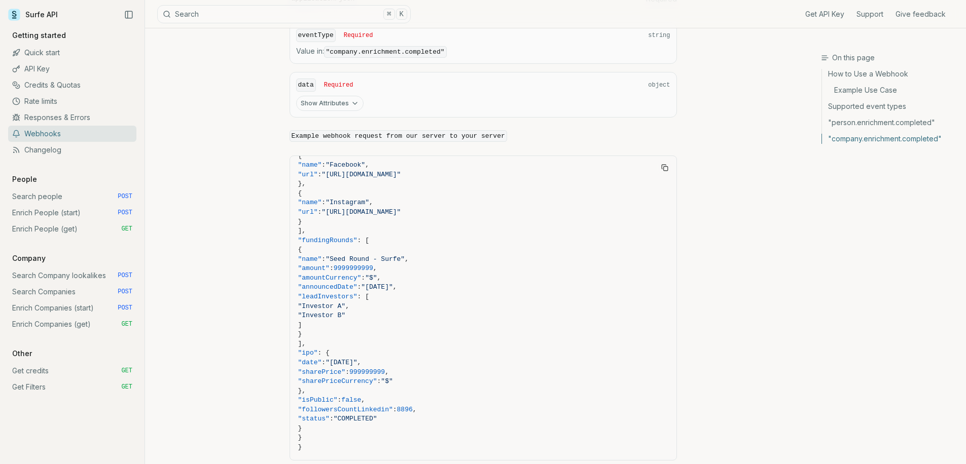
click at [83, 274] on link "Search Company lookalikes POST" at bounding box center [72, 276] width 128 height 16
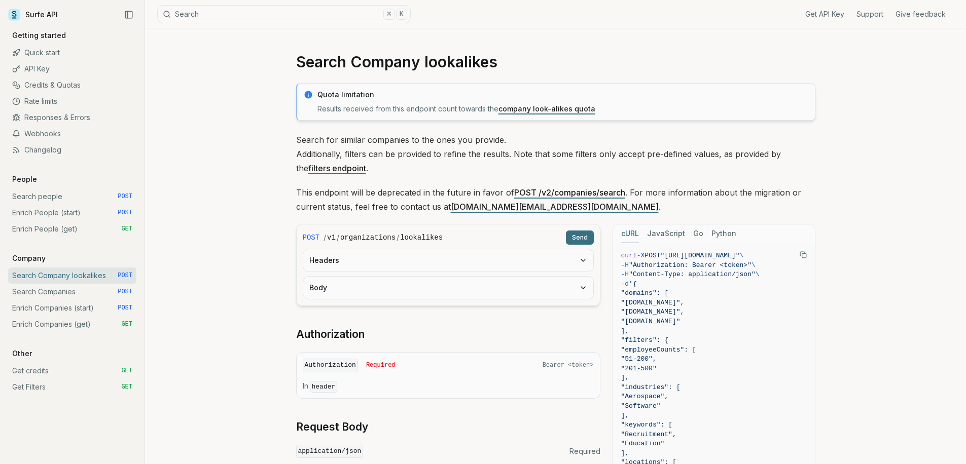
click at [71, 311] on link "Enrich Companies (start) POST" at bounding box center [72, 308] width 128 height 16
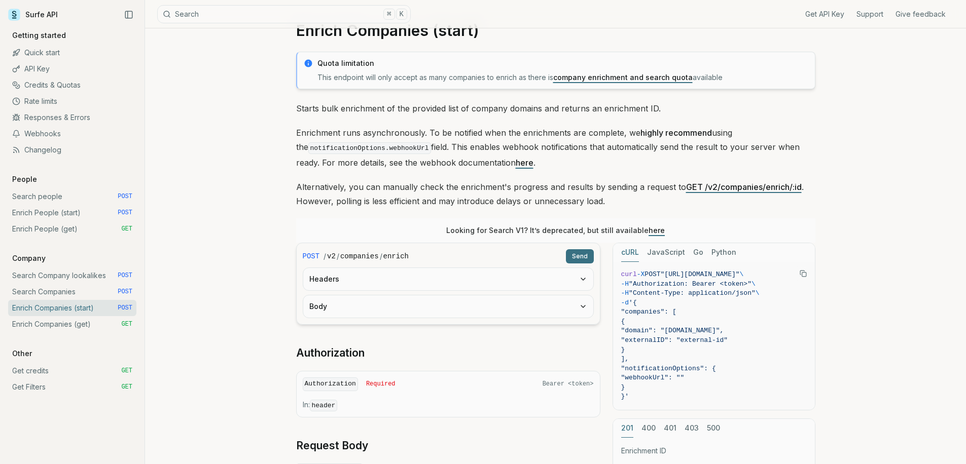
scroll to position [69, 0]
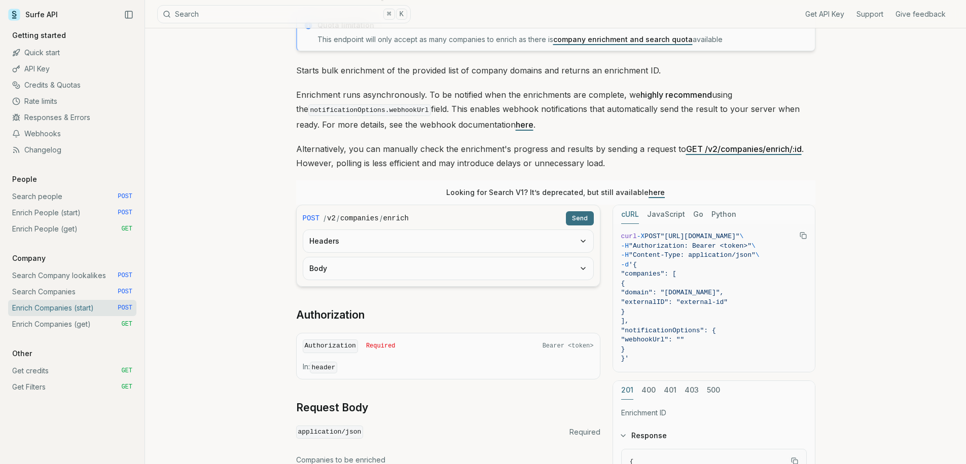
click at [209, 159] on div "Enrich Companies (start) Quota limitation This endpoint will only accept as man…" at bounding box center [555, 332] width 821 height 747
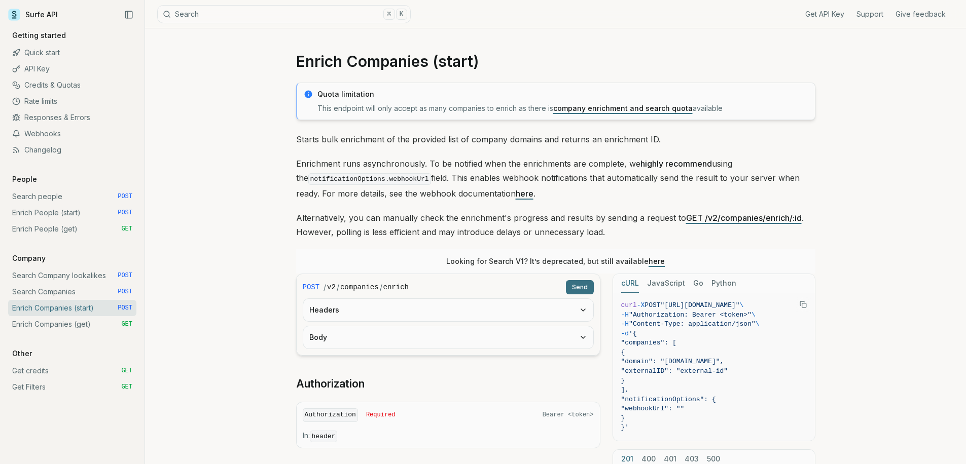
scroll to position [0, 0]
click at [49, 199] on link "Search people POST" at bounding box center [72, 197] width 128 height 16
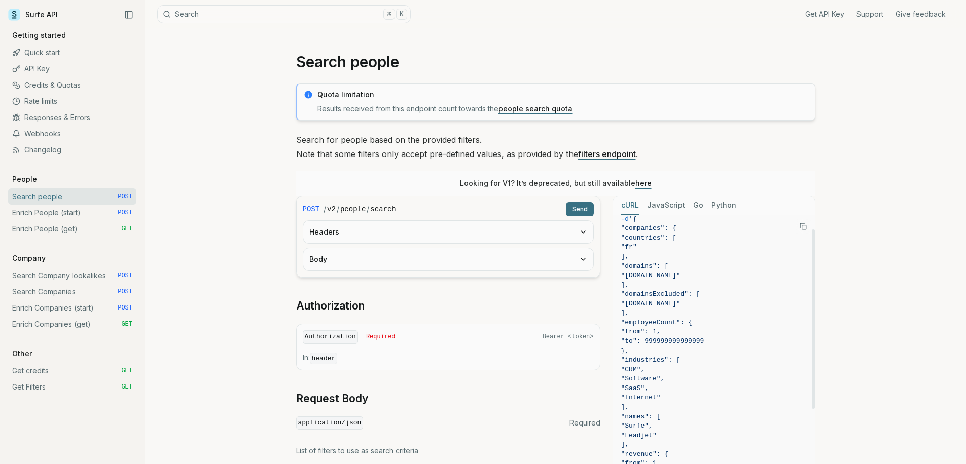
scroll to position [59, 0]
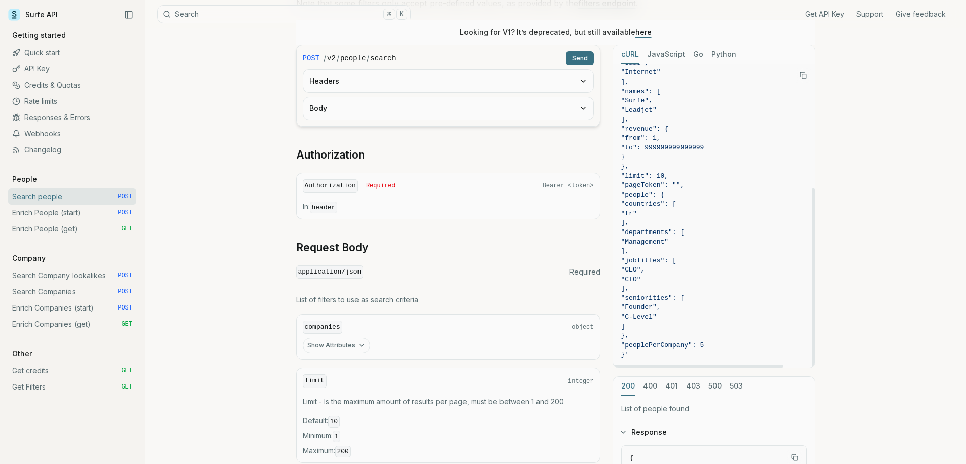
scroll to position [153, 0]
click at [888, 187] on div "Search people Quota limitation Results received from this endpoint count toward…" at bounding box center [555, 333] width 821 height 916
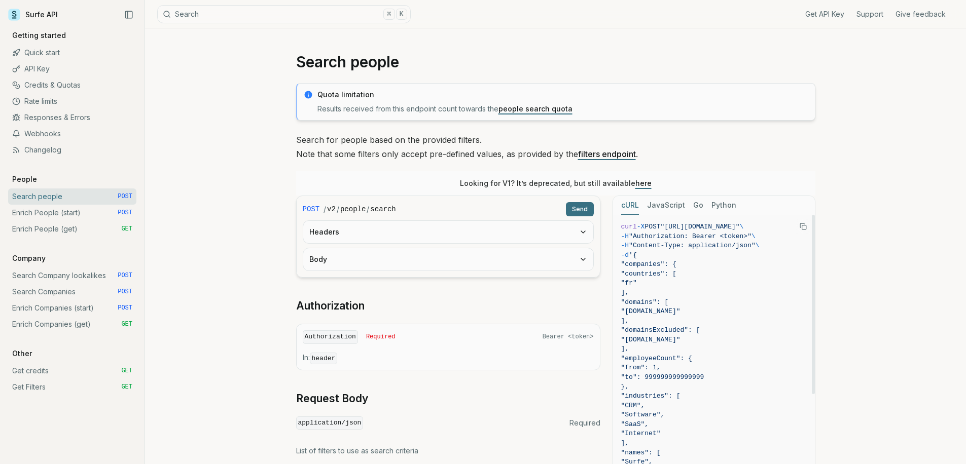
scroll to position [0, 0]
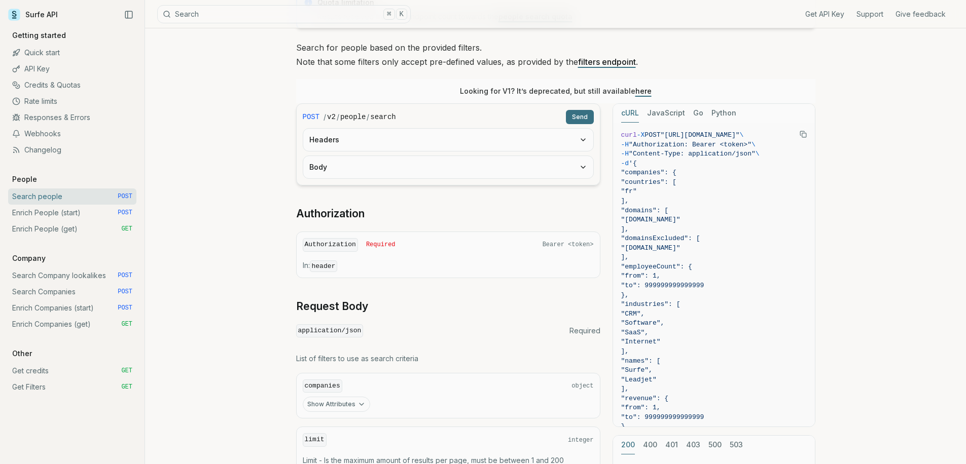
scroll to position [132, 0]
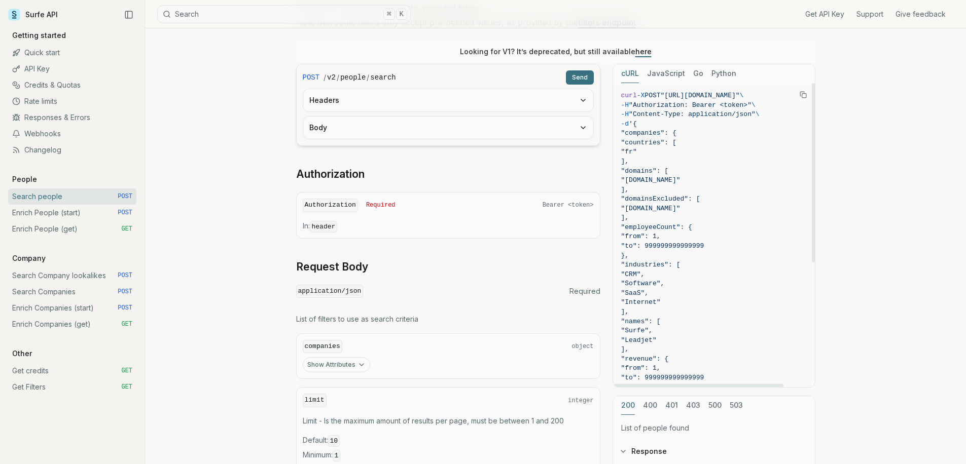
click at [53, 211] on link "Enrich People (start) POST" at bounding box center [72, 213] width 128 height 16
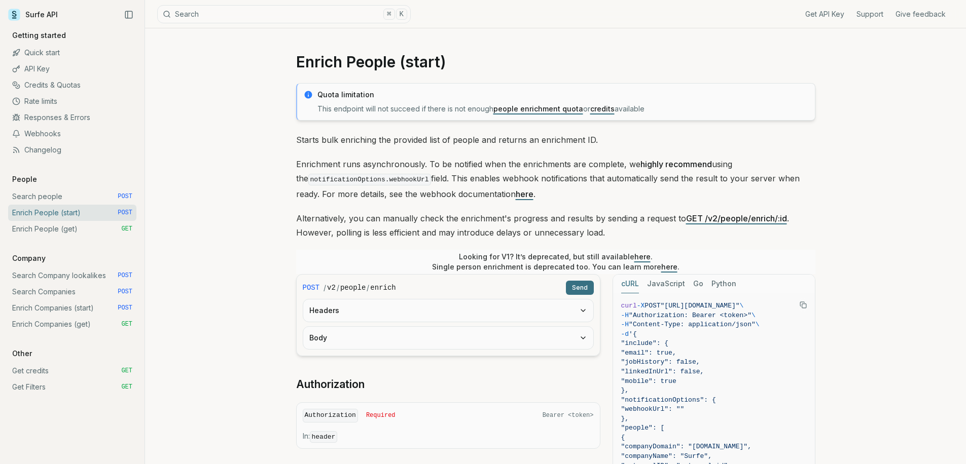
click at [869, 296] on div "Enrich People (start) Quota limitation This endpoint will not succeed if there …" at bounding box center [555, 431] width 821 height 806
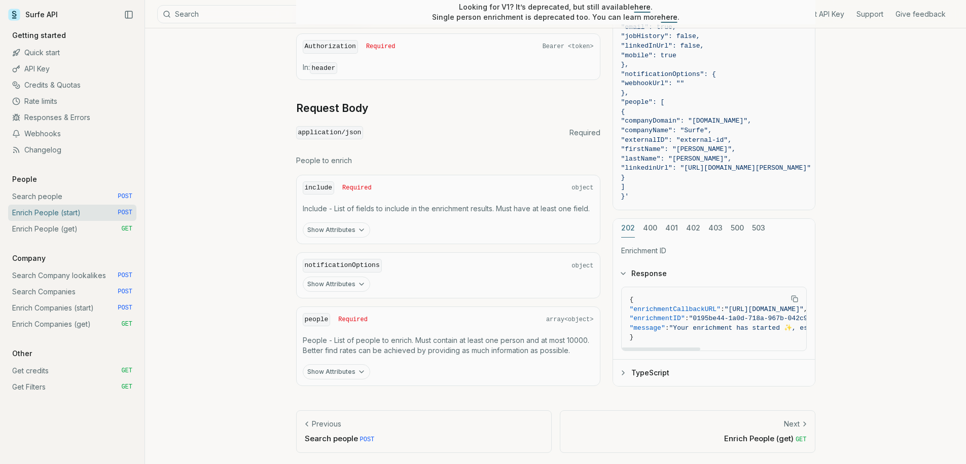
drag, startPoint x: 671, startPoint y: 348, endPoint x: 622, endPoint y: 347, distance: 49.2
click at [622, 347] on div at bounding box center [661, 348] width 79 height 3
click at [894, 225] on div "Enrich People (start) Quota limitation This endpoint will not succeed if there …" at bounding box center [555, 62] width 821 height 806
click at [872, 170] on div "Enrich People (start) Quota limitation This endpoint will not succeed if there …" at bounding box center [555, 62] width 821 height 806
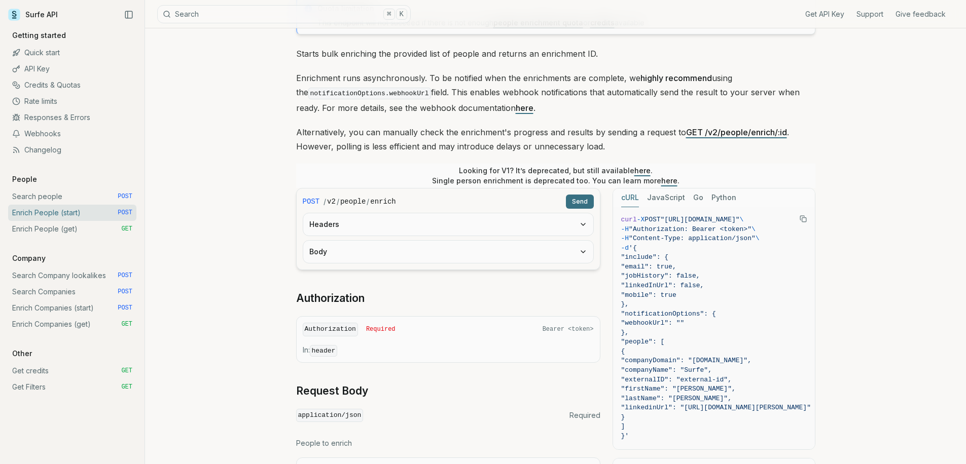
scroll to position [91, 0]
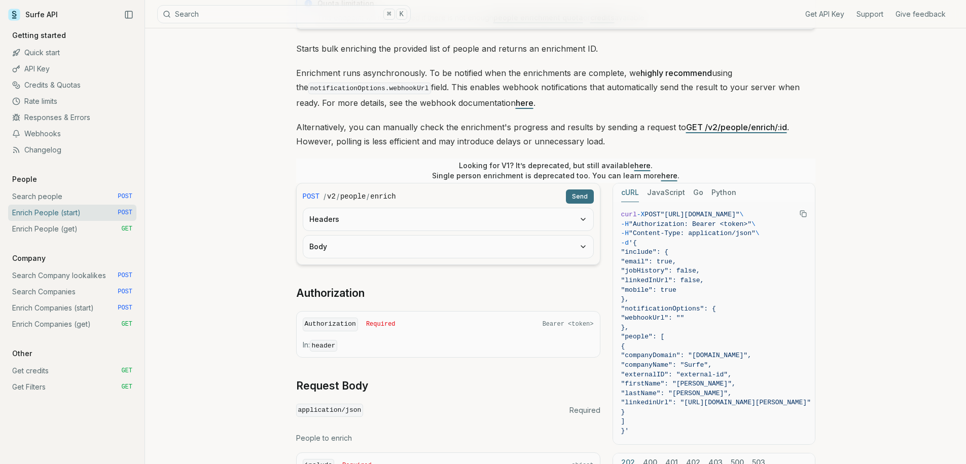
click at [719, 192] on button "Python" at bounding box center [723, 193] width 25 height 19
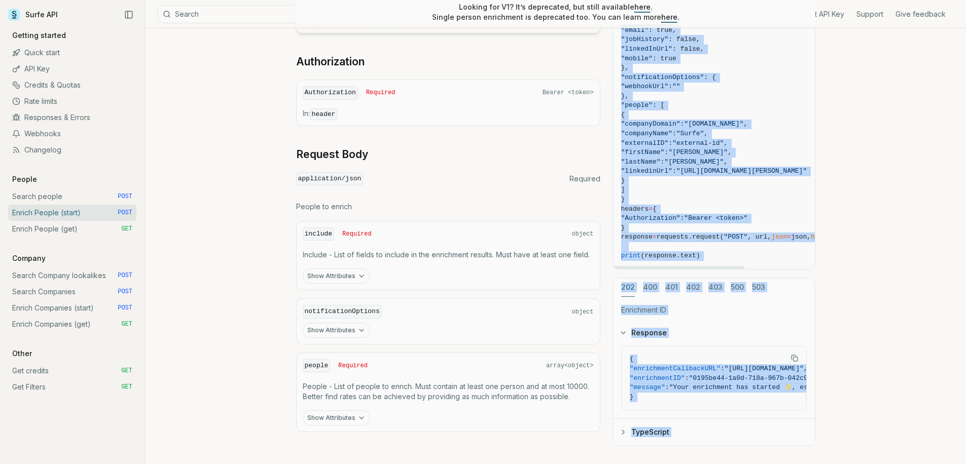
scroll to position [383, 0]
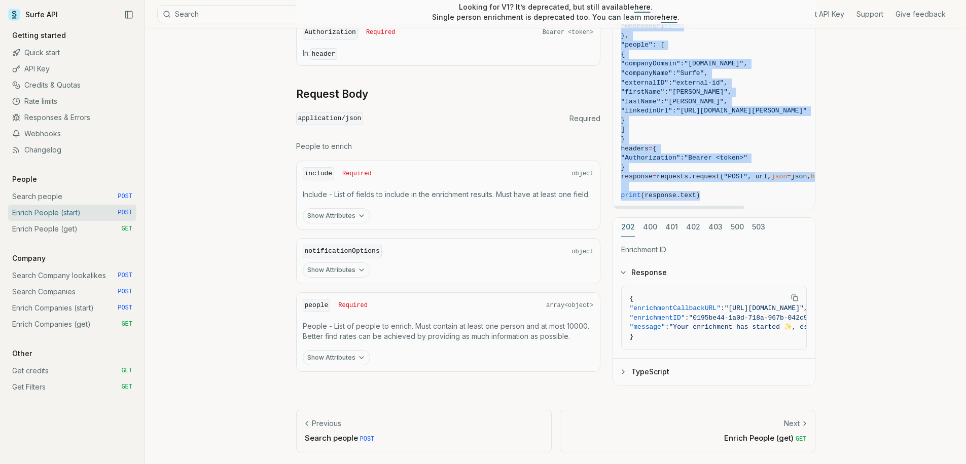
drag, startPoint x: 622, startPoint y: 203, endPoint x: 750, endPoint y: 201, distance: 128.8
click at [750, 201] on pre "import requests url = "https://api.surfe.com/v2/people/enrich" json = { "includ…" at bounding box center [747, 59] width 269 height 299
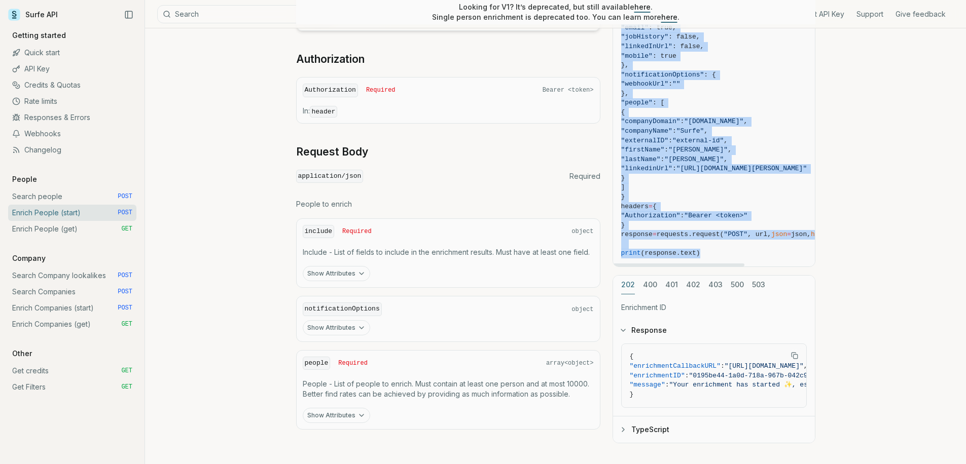
scroll to position [184, 0]
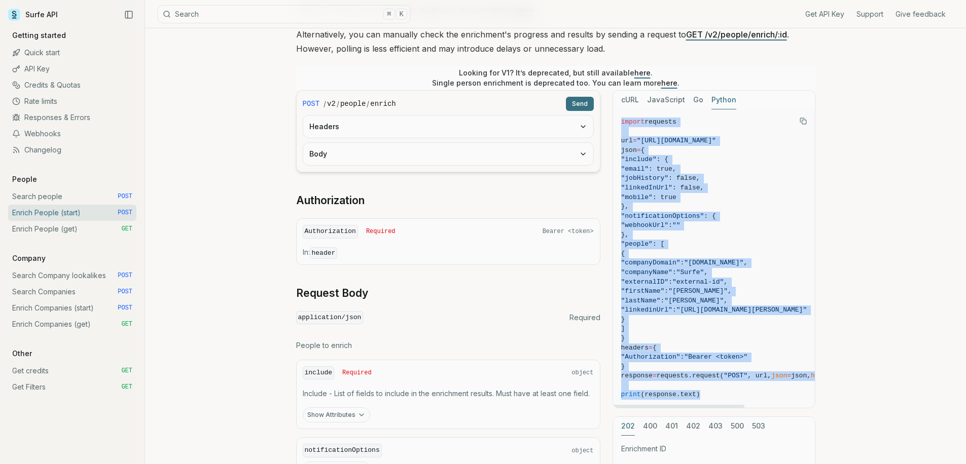
click at [740, 232] on span "}," at bounding box center [747, 236] width 253 height 10
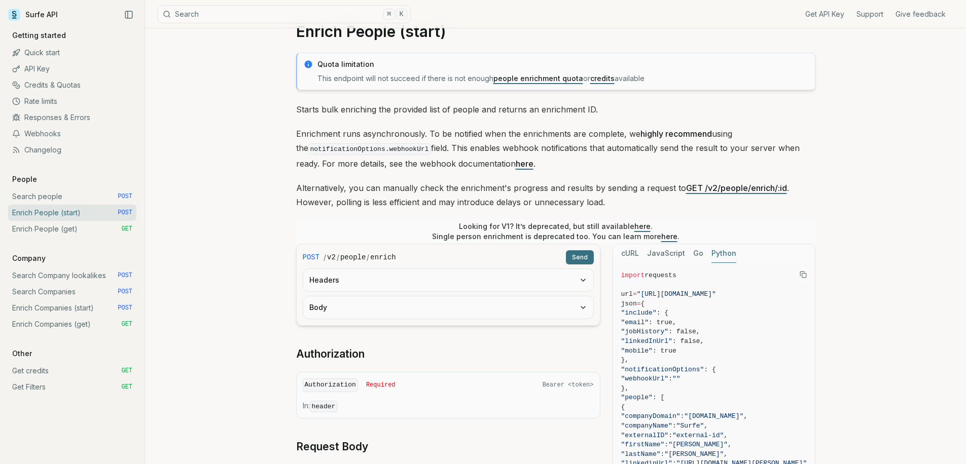
scroll to position [0, 0]
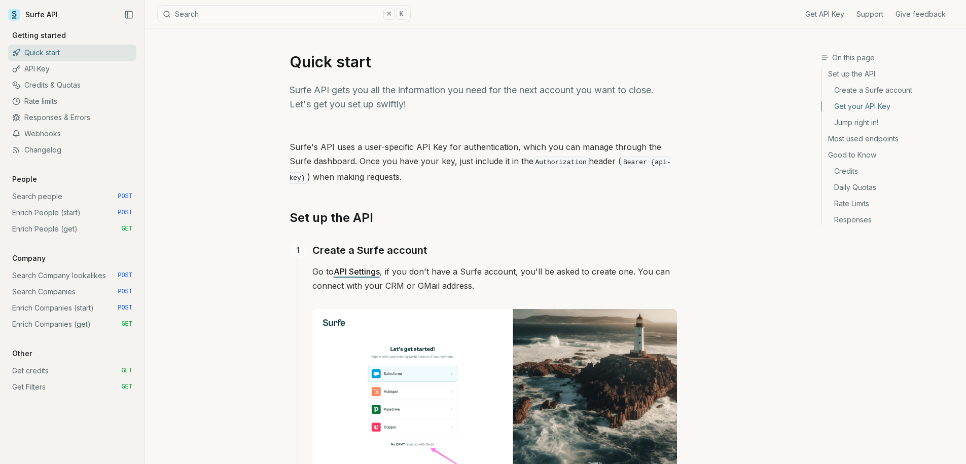
scroll to position [444, 0]
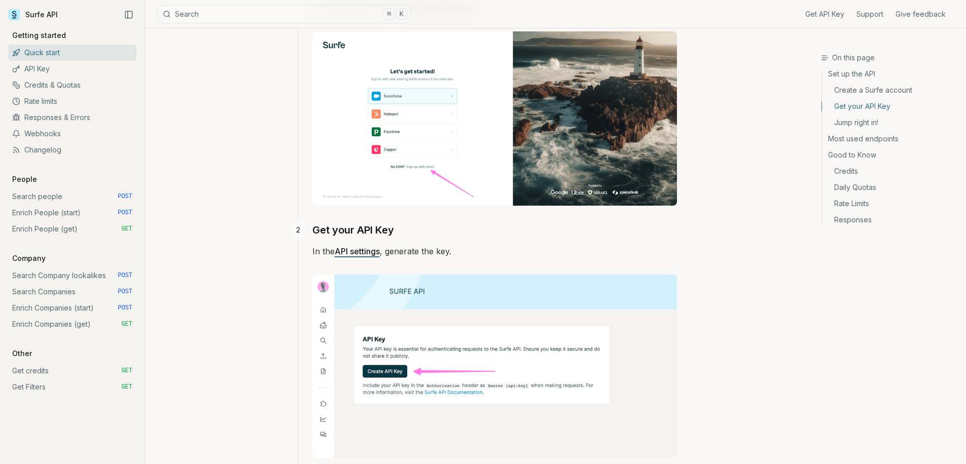
scroll to position [0, 0]
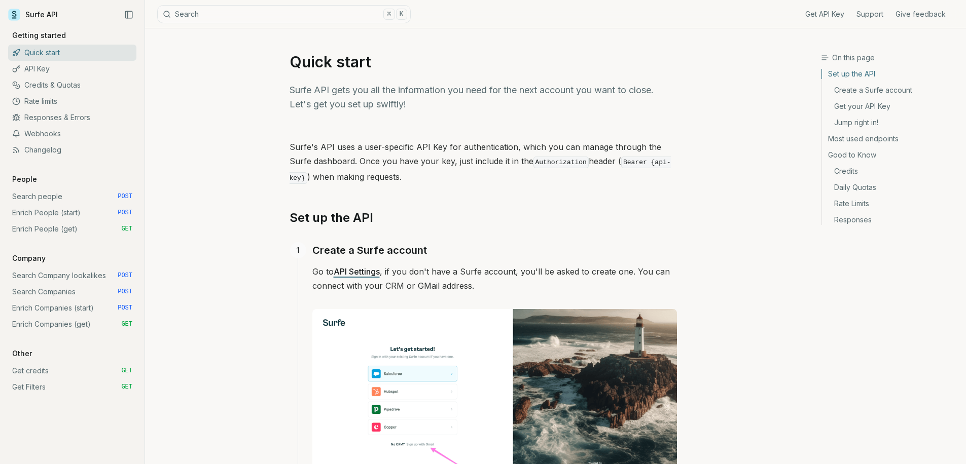
click at [367, 93] on p "Surfe API gets you all the information you need for the next account you want t…" at bounding box center [482, 97] width 387 height 28
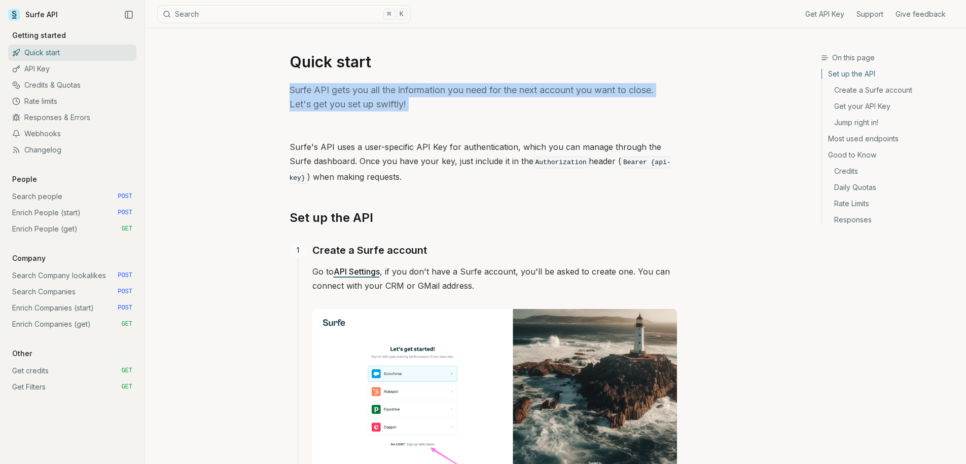
click at [367, 93] on p "Surfe API gets you all the information you need for the next account you want t…" at bounding box center [482, 97] width 387 height 28
